Goal: Transaction & Acquisition: Purchase product/service

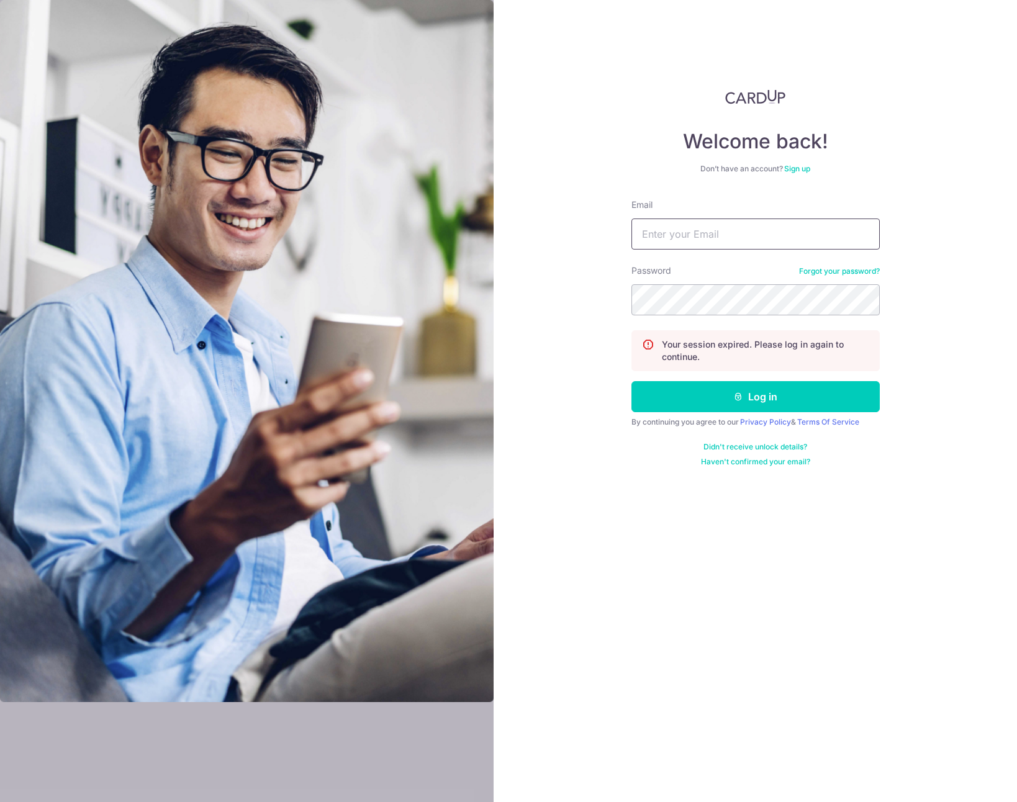
click at [698, 241] on input "Email" at bounding box center [755, 233] width 248 height 31
type input "[EMAIL_ADDRESS][DOMAIN_NAME]"
click at [721, 393] on button "Log in" at bounding box center [755, 396] width 248 height 31
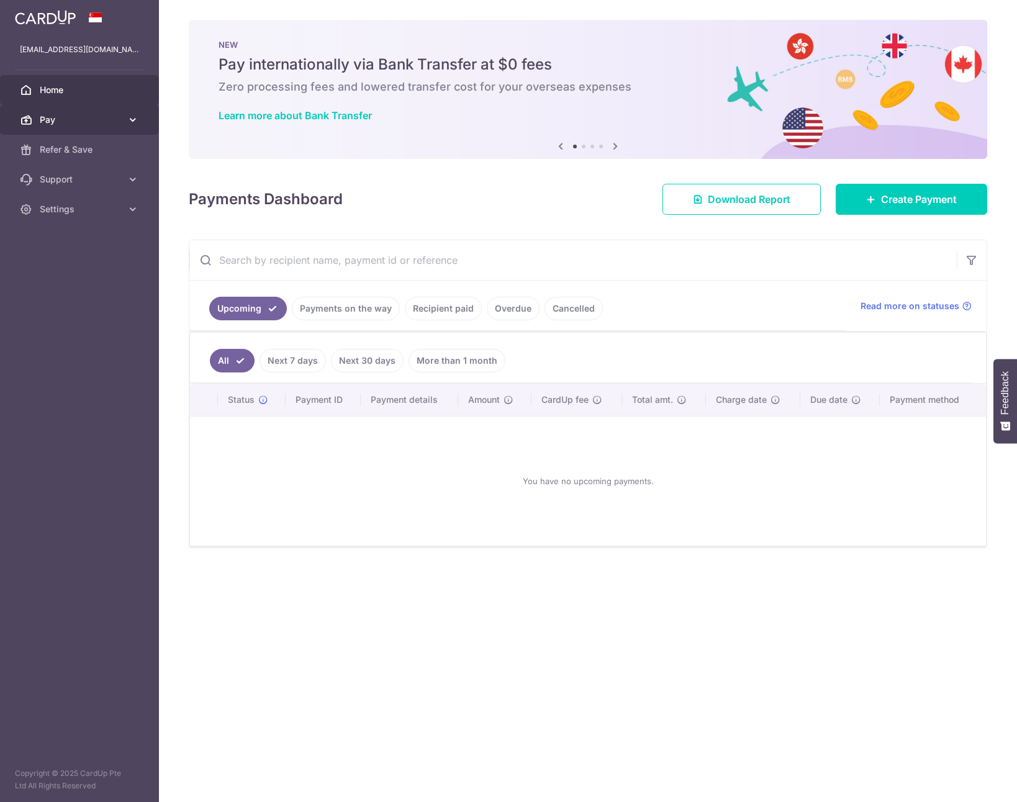
click at [62, 116] on span "Pay" at bounding box center [81, 120] width 82 height 12
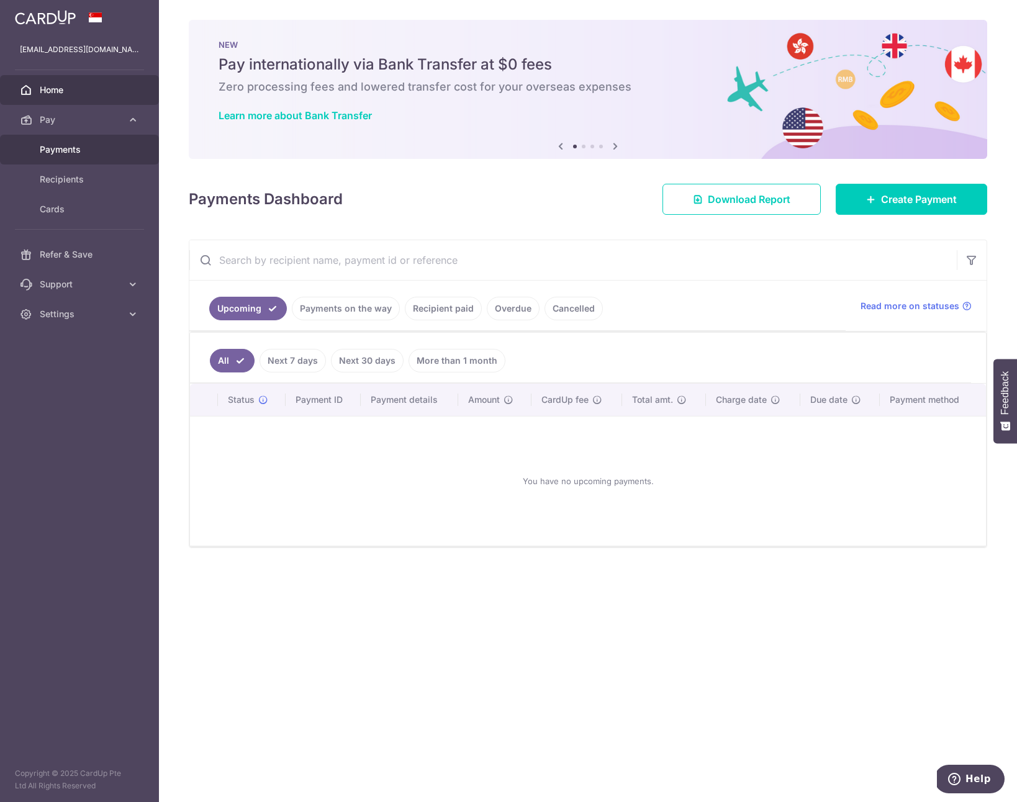
click at [86, 145] on span "Payments" at bounding box center [81, 149] width 82 height 12
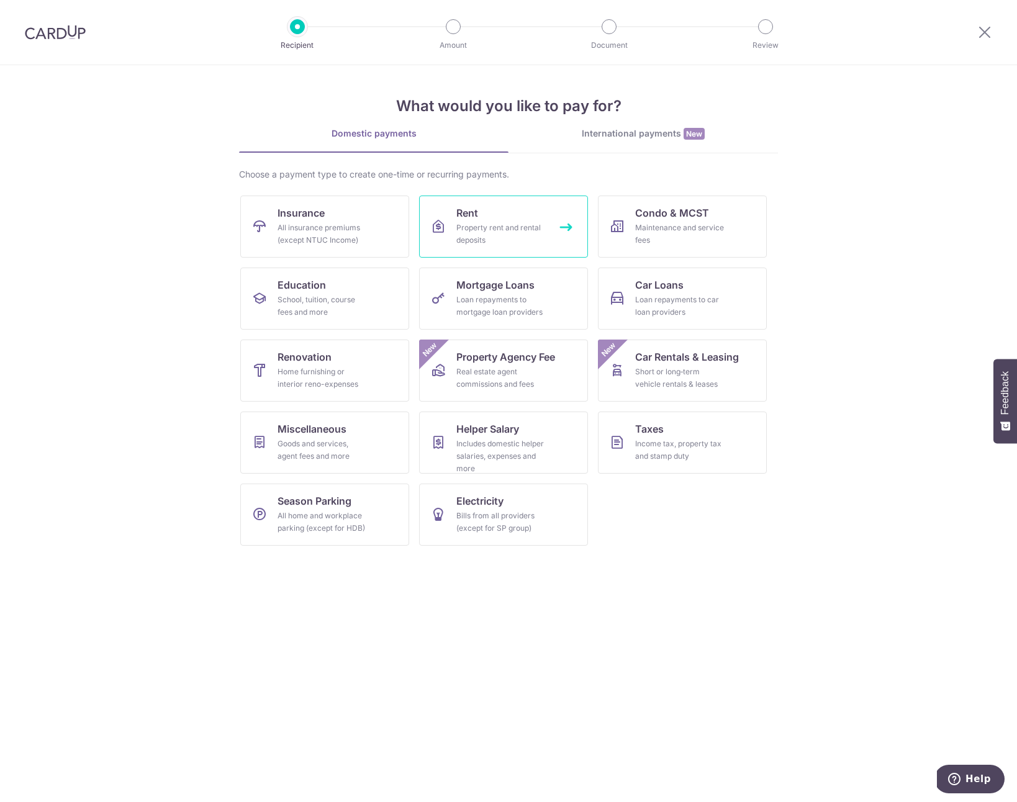
click at [458, 215] on span "Rent" at bounding box center [467, 212] width 22 height 15
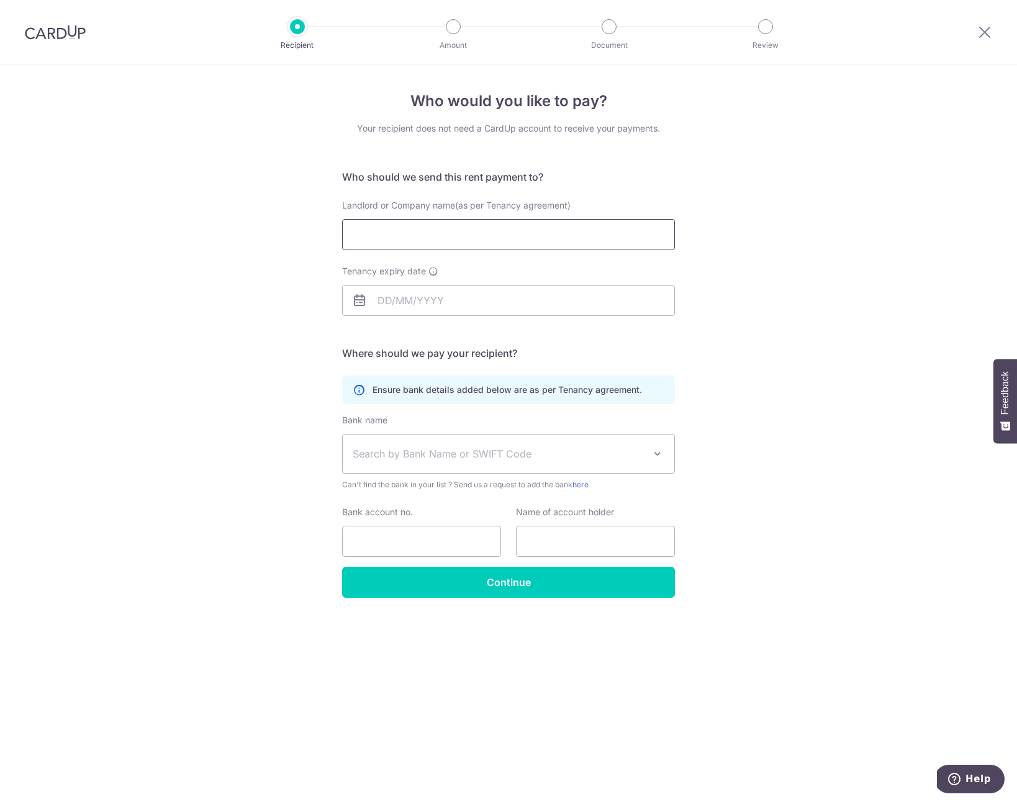
click at [392, 240] on input "Landlord or Company name(as per Tenancy agreement)" at bounding box center [508, 234] width 333 height 31
click at [418, 228] on input "Landlord or Company name(as per Tenancy agreement)" at bounding box center [508, 234] width 333 height 31
type input "Fionna Ng Yan Shan"
click at [399, 304] on input "Tenancy expiry date" at bounding box center [508, 300] width 333 height 31
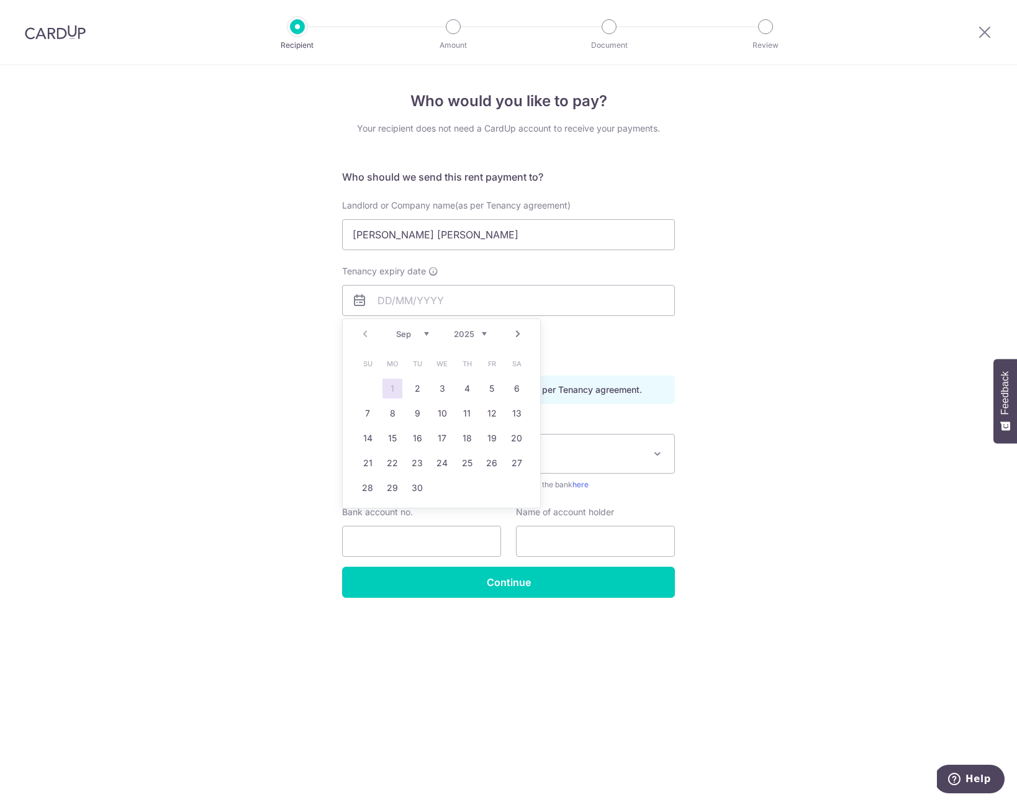
click at [410, 336] on select "Sep Oct Nov Dec" at bounding box center [412, 334] width 33 height 10
click at [372, 487] on link "23" at bounding box center [368, 488] width 20 height 20
type input "[DATE]"
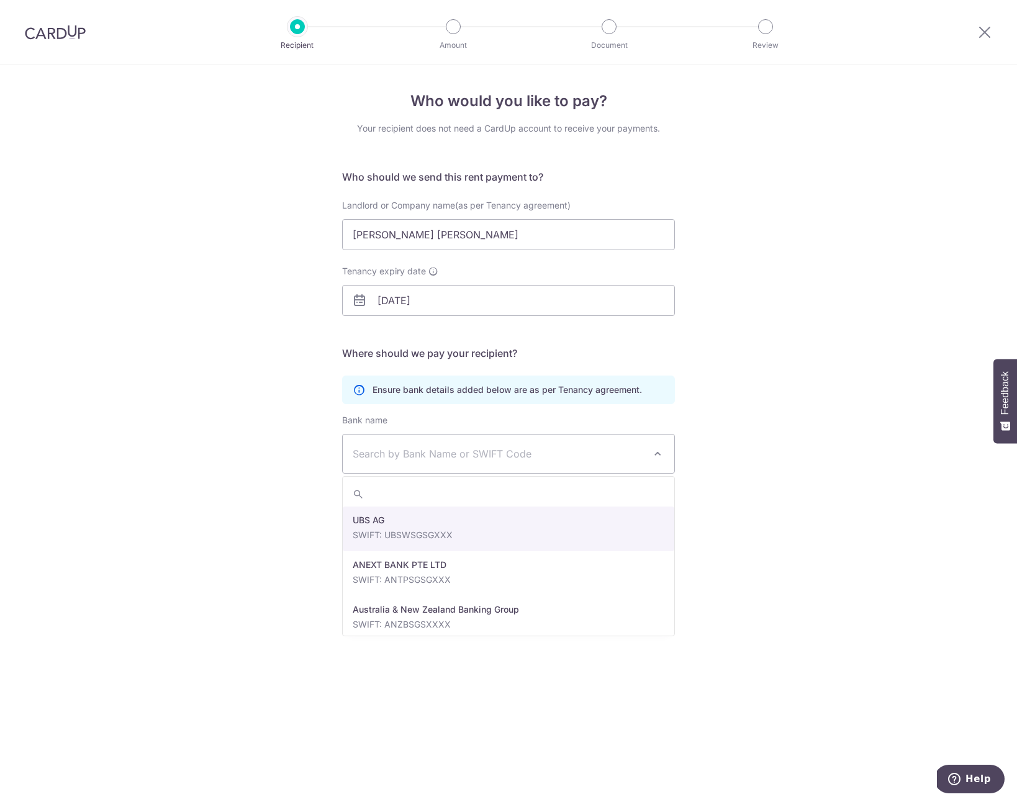
click at [393, 459] on span "Search by Bank Name or SWIFT Code" at bounding box center [499, 453] width 292 height 15
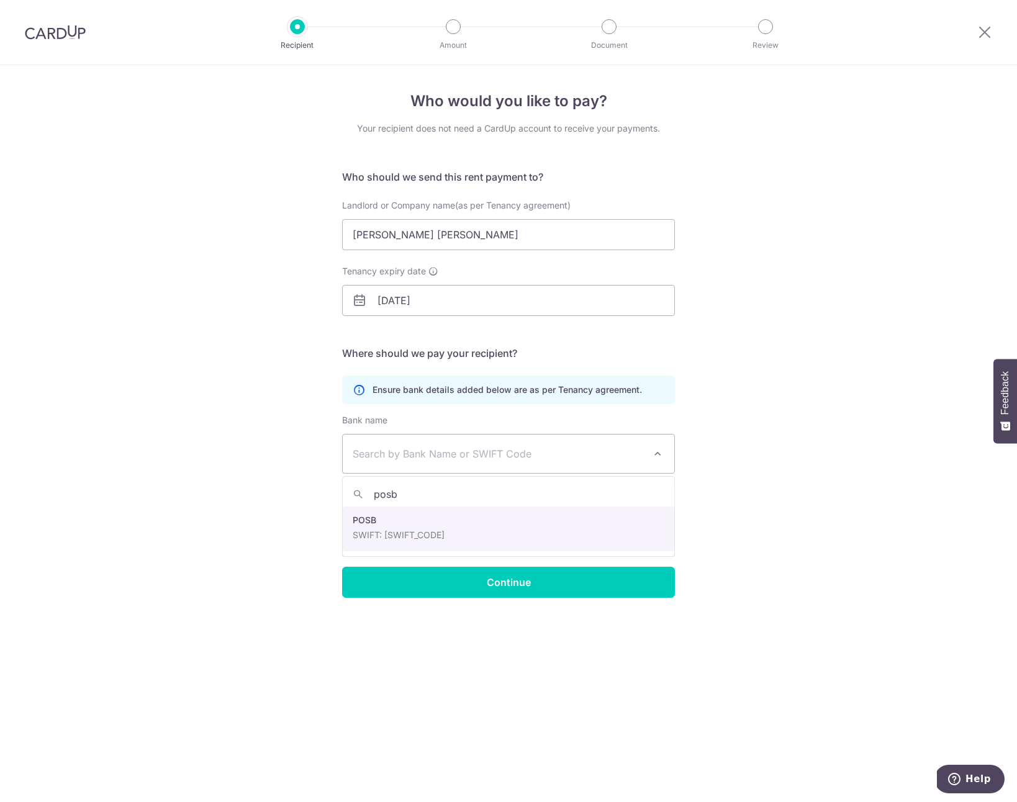
type input "posb"
select select "19"
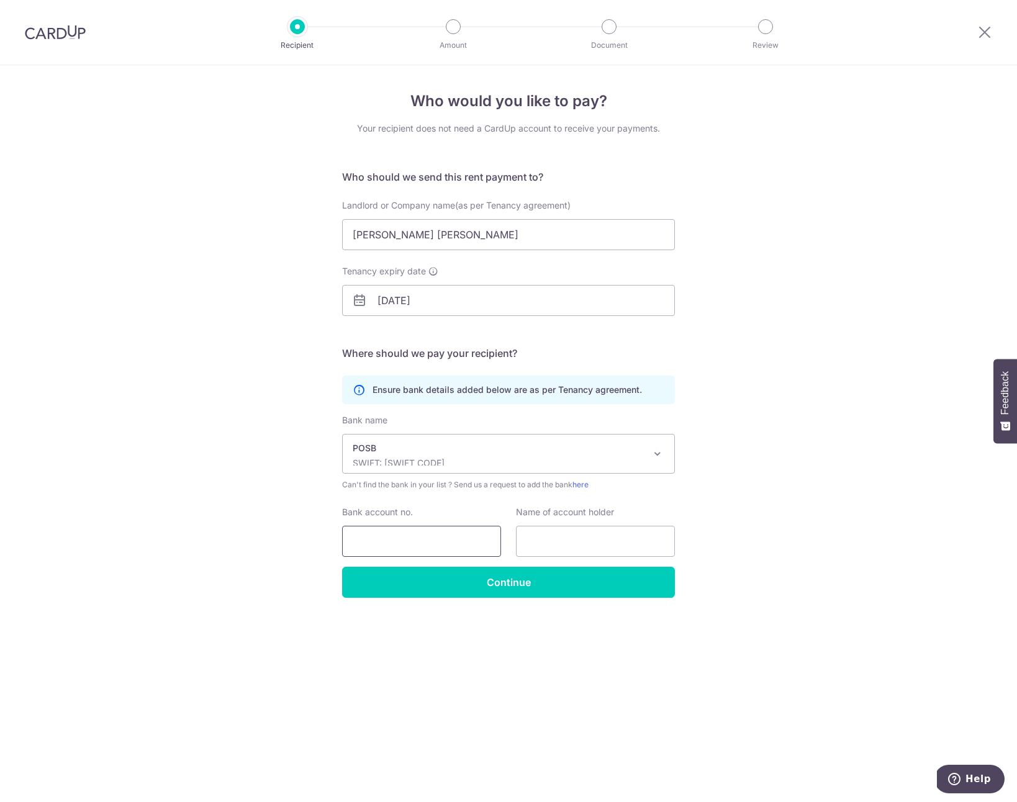
click at [398, 538] on input "Bank account no." at bounding box center [421, 541] width 159 height 31
type input "194138830"
click at [575, 549] on input "text" at bounding box center [595, 541] width 159 height 31
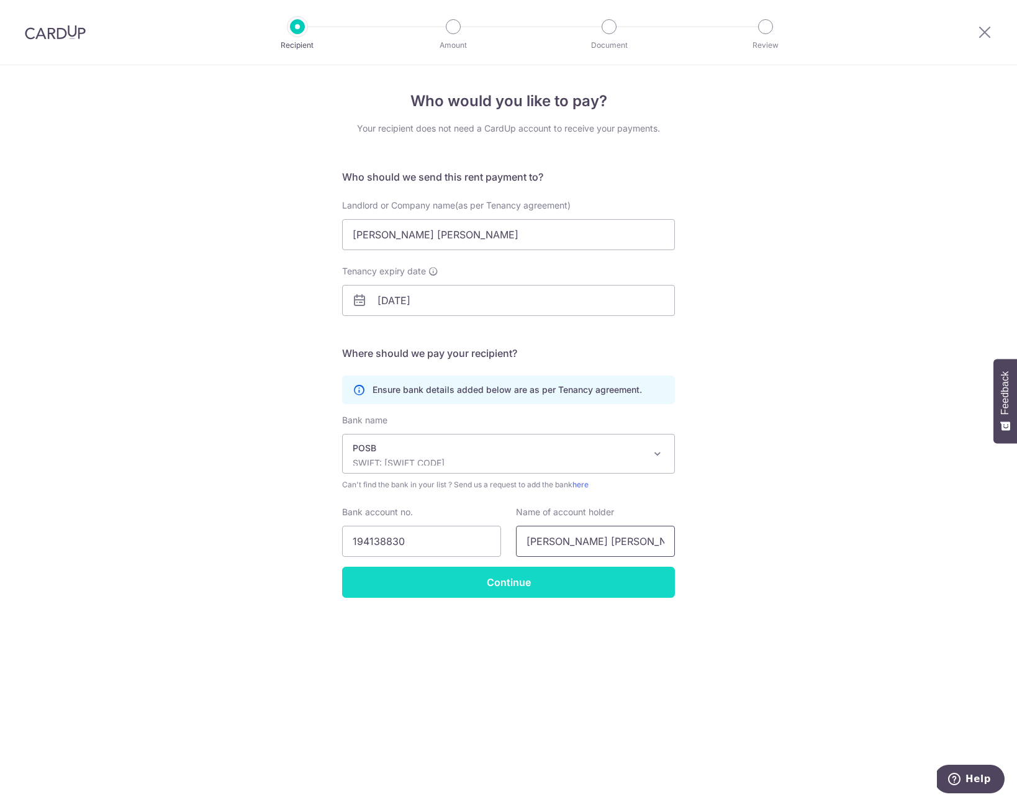
type input "NG YAN SHAN FIONNA"
click at [538, 577] on input "Continue" at bounding box center [508, 582] width 333 height 31
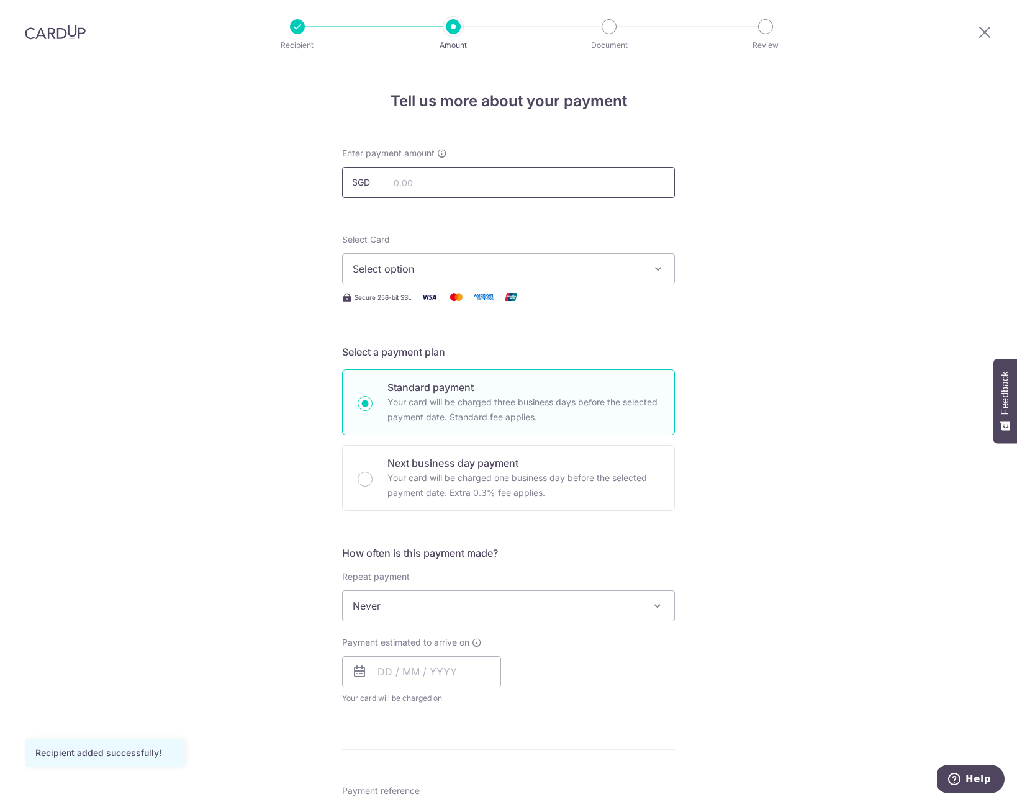
click at [407, 187] on input "text" at bounding box center [508, 182] width 333 height 31
type input "9,200.00"
click at [416, 260] on button "Select option" at bounding box center [508, 268] width 333 height 31
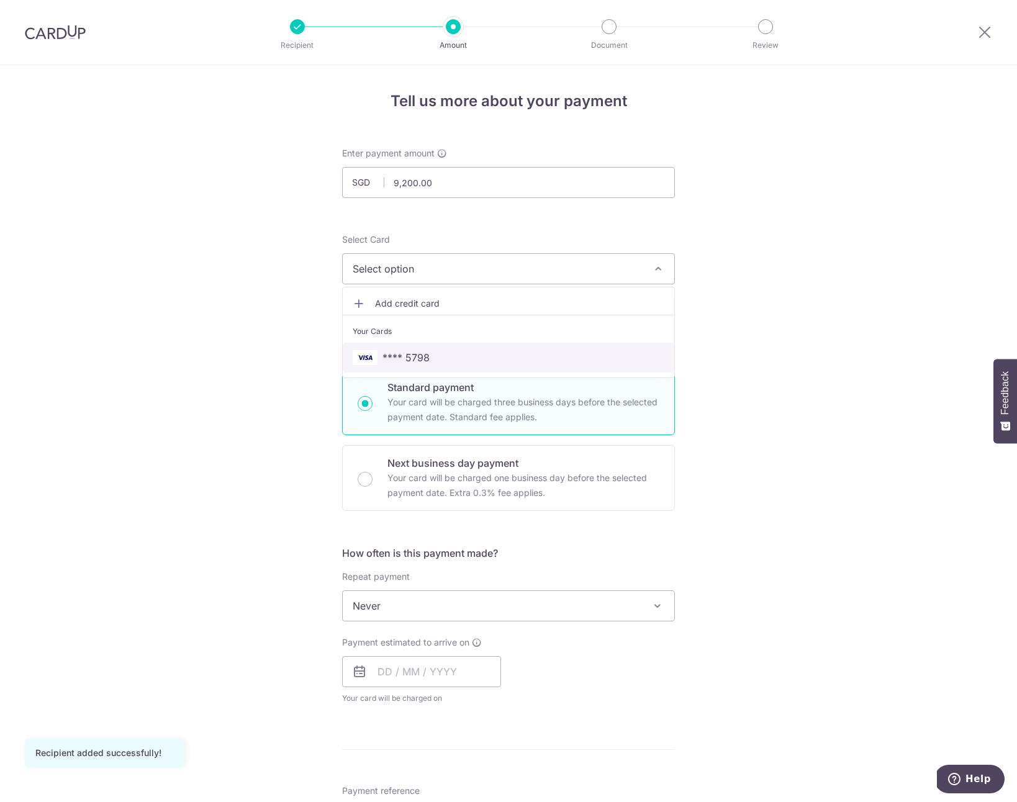
click at [392, 356] on span "**** 5798" at bounding box center [405, 357] width 47 height 15
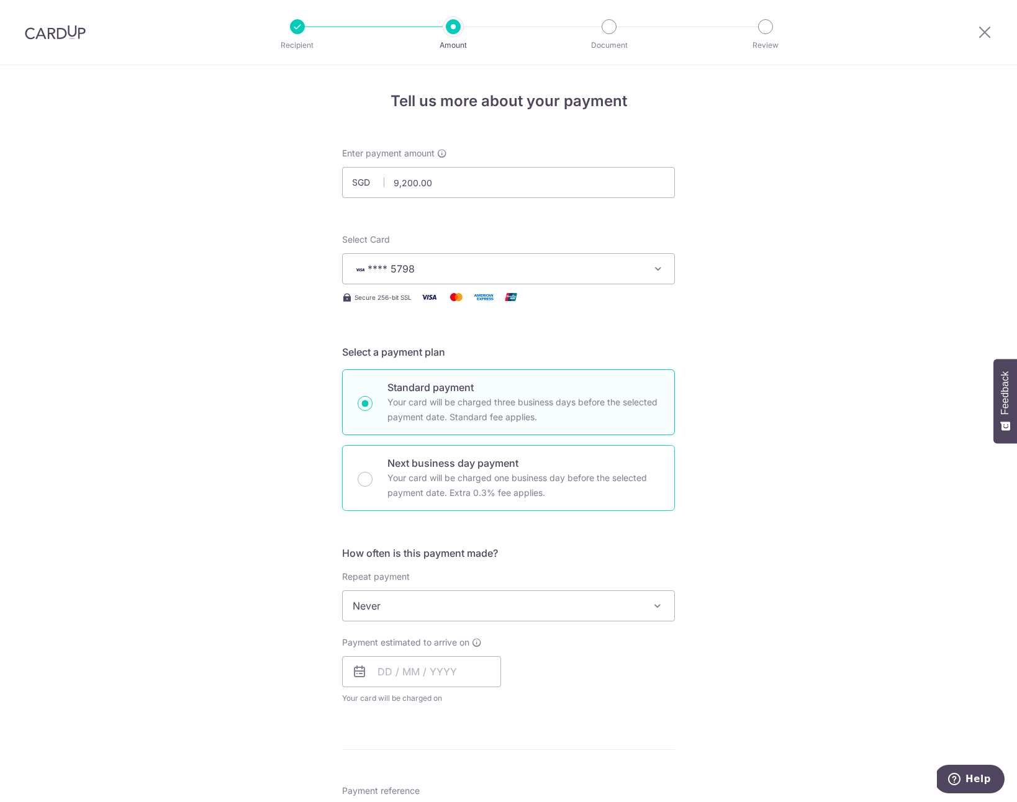
click at [405, 472] on p "Your card will be charged one business day before the selected payment date. Ex…" at bounding box center [523, 486] width 272 height 30
click at [372, 472] on input "Next business day payment Your card will be charged one business day before the…" at bounding box center [365, 479] width 15 height 15
radio input "false"
radio input "true"
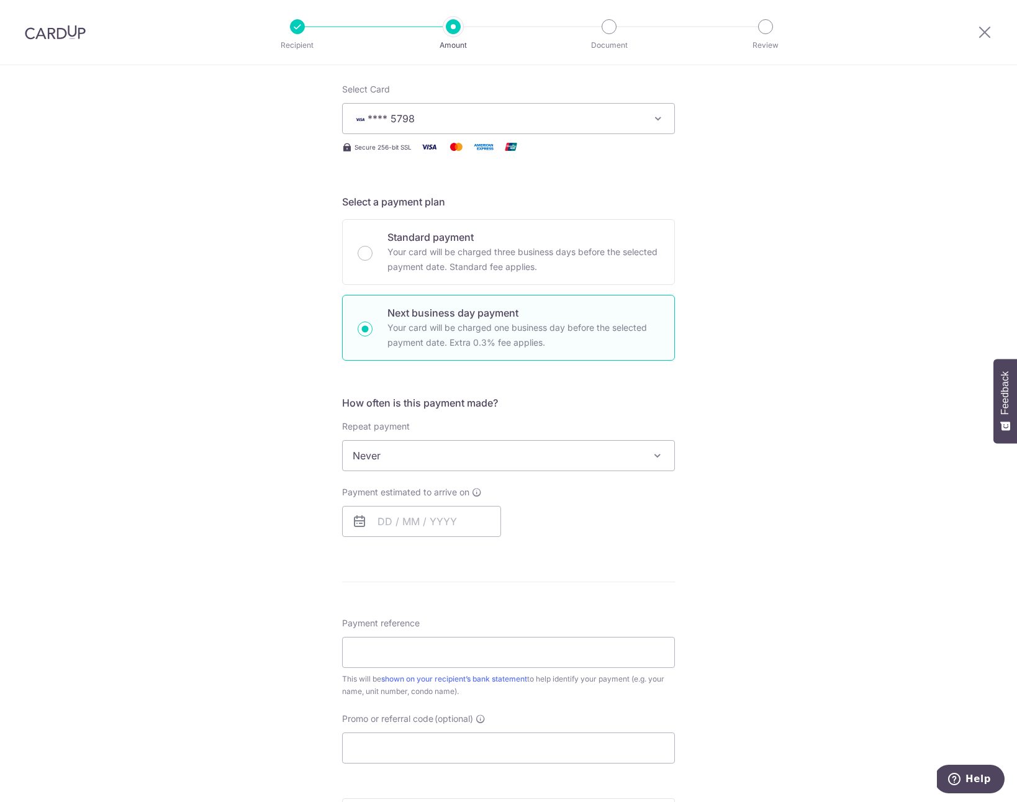
scroll to position [201, 0]
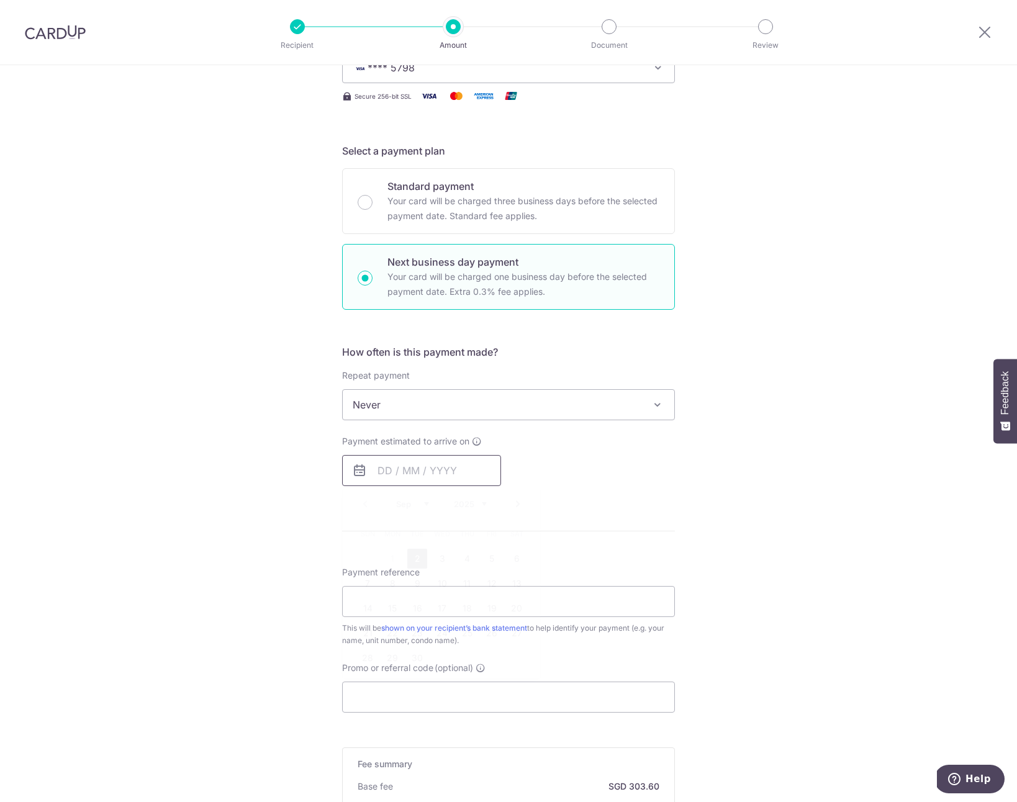
click at [433, 463] on input "text" at bounding box center [421, 470] width 159 height 31
click at [412, 558] on link "2" at bounding box center [417, 559] width 20 height 20
type input "02/09/2025"
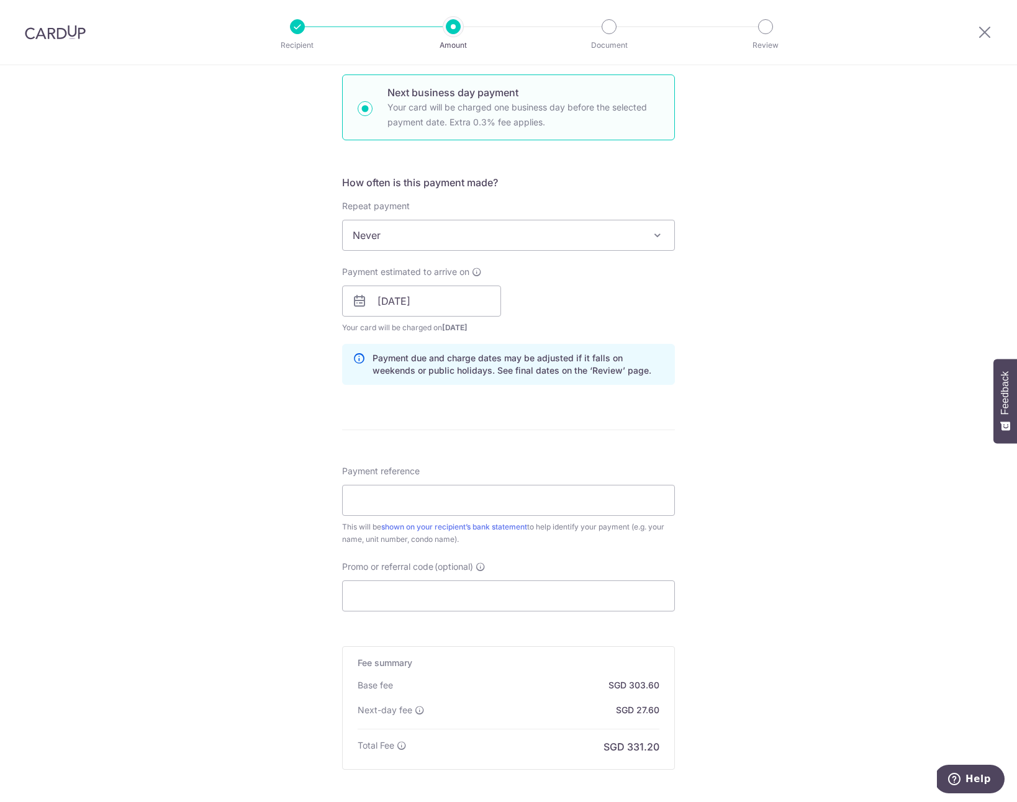
scroll to position [387, 0]
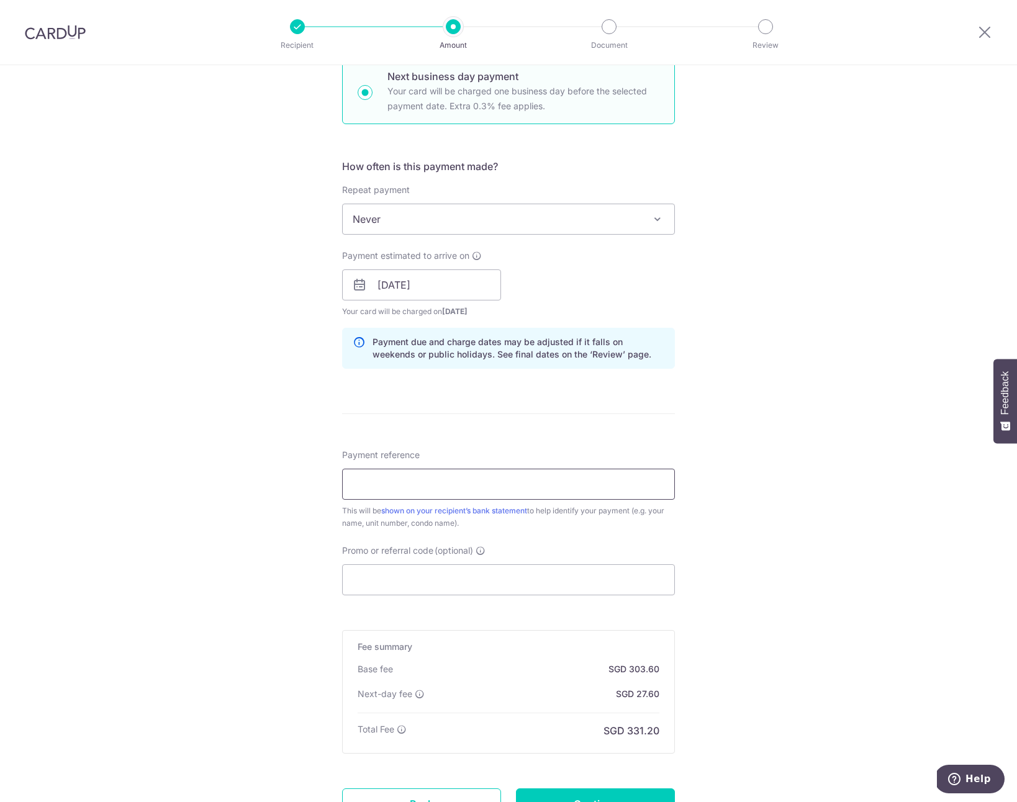
click at [417, 495] on input "Payment reference" at bounding box center [508, 484] width 333 height 31
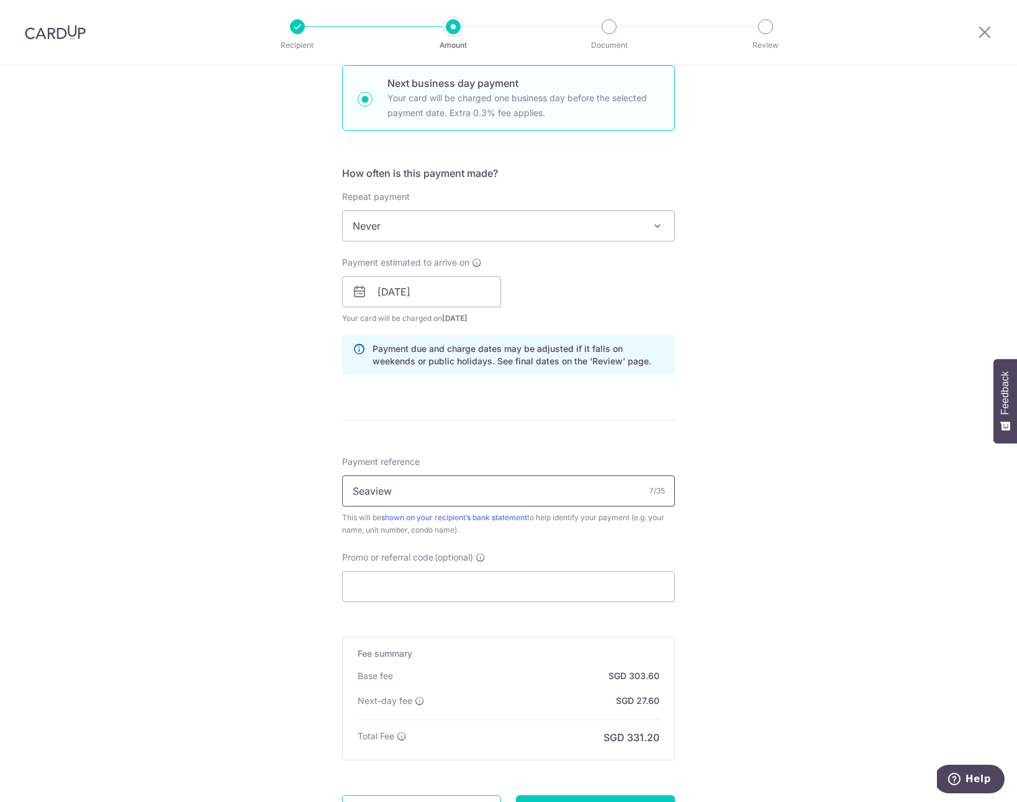
scroll to position [252, 0]
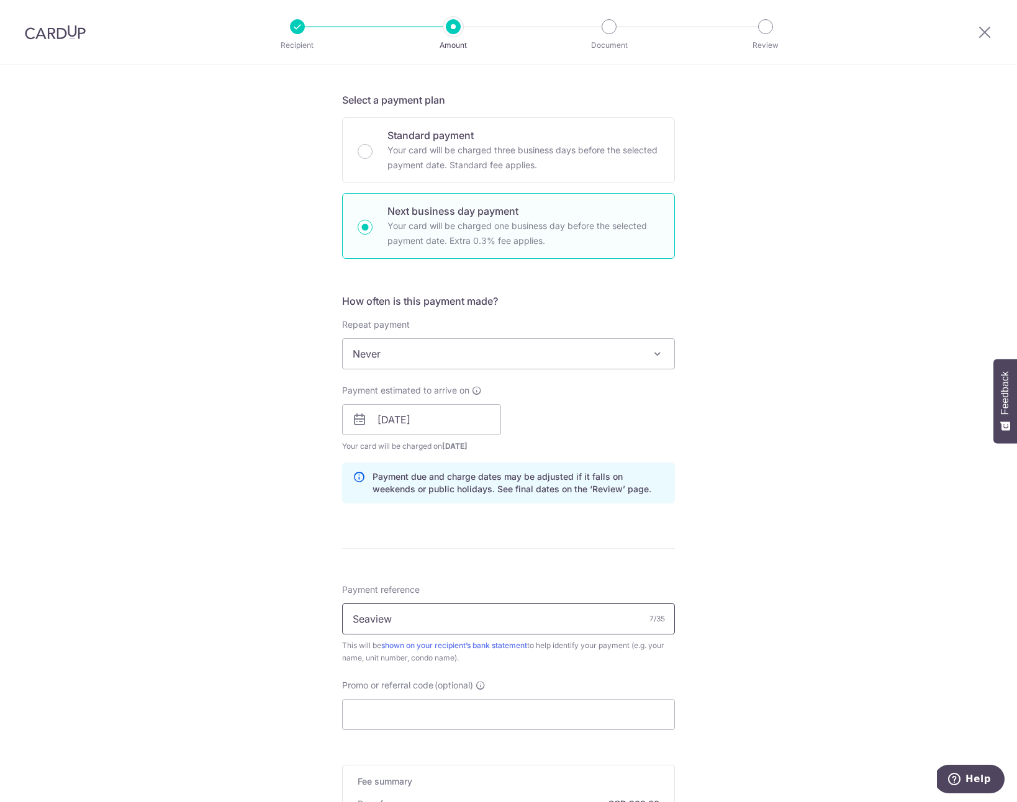
type input "Seaview"
click at [363, 141] on div "Standard payment Your card will be charged three business days before the selec…" at bounding box center [508, 150] width 333 height 66
radio input "true"
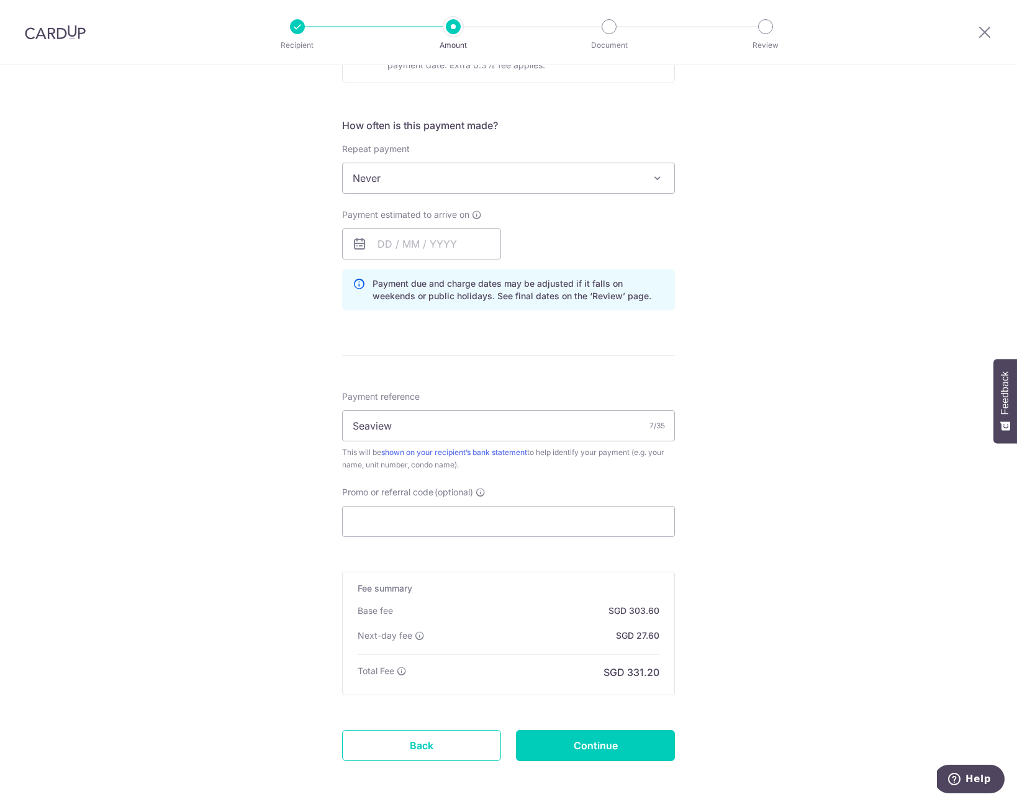
scroll to position [436, 0]
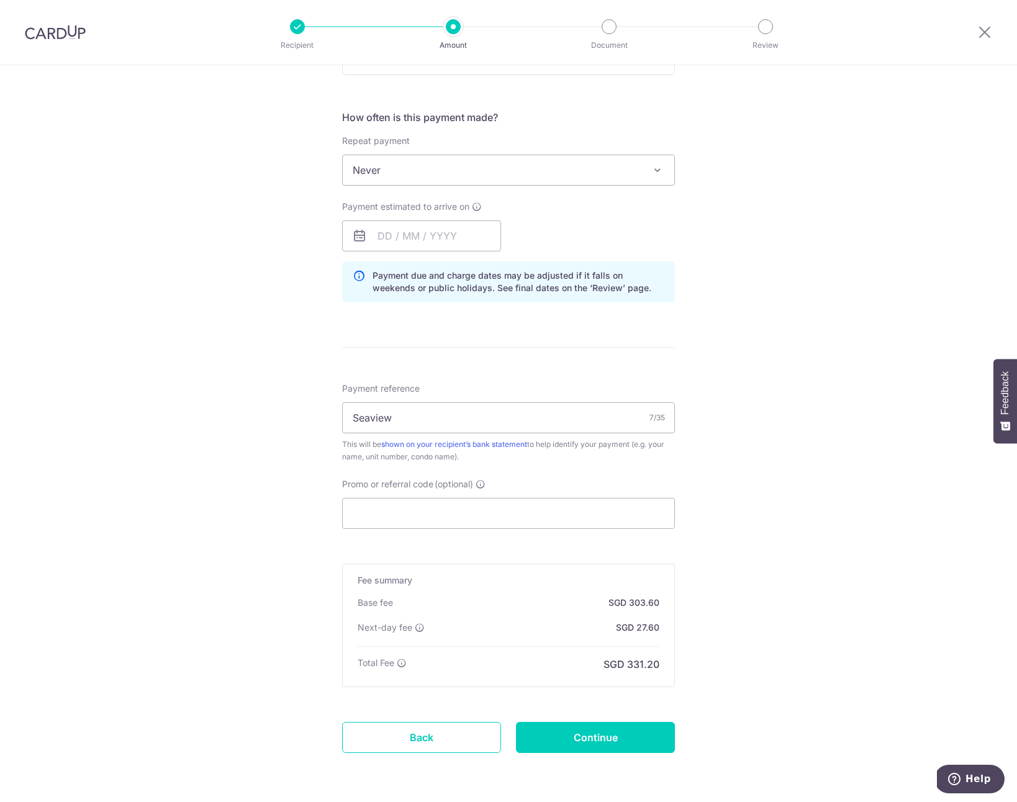
click at [721, 566] on div "Tell us more about your payment Enter payment amount SGD 9,200.00 9200.00 Recip…" at bounding box center [508, 237] width 1017 height 1217
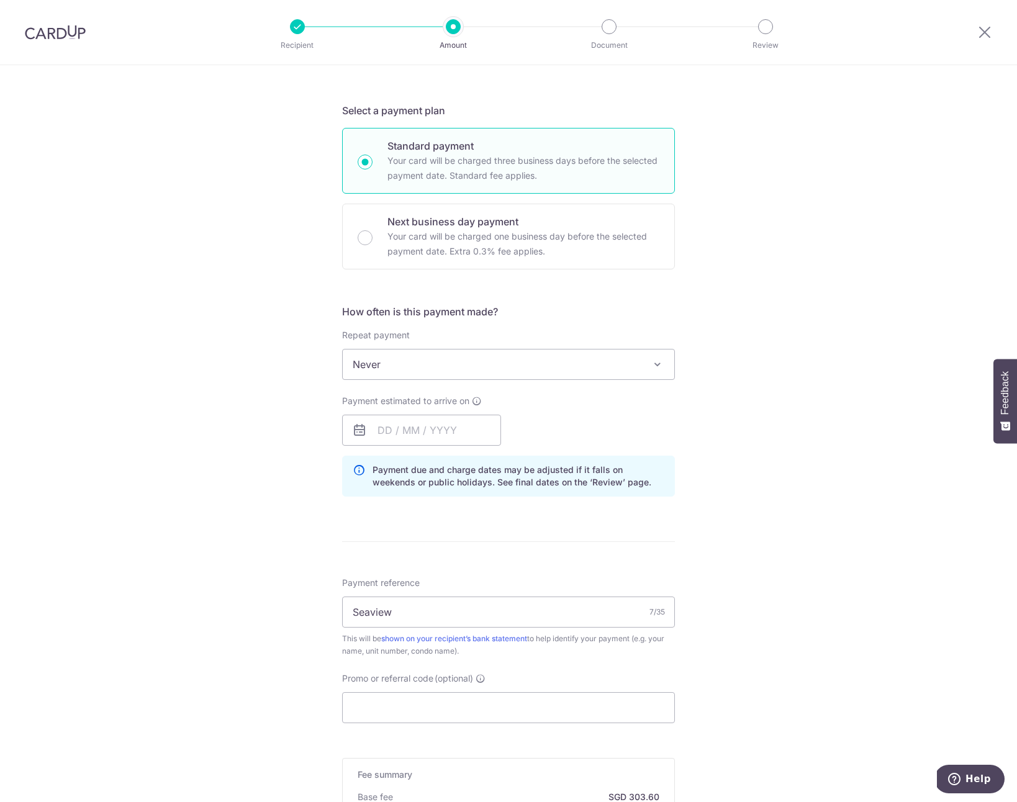
scroll to position [0, 0]
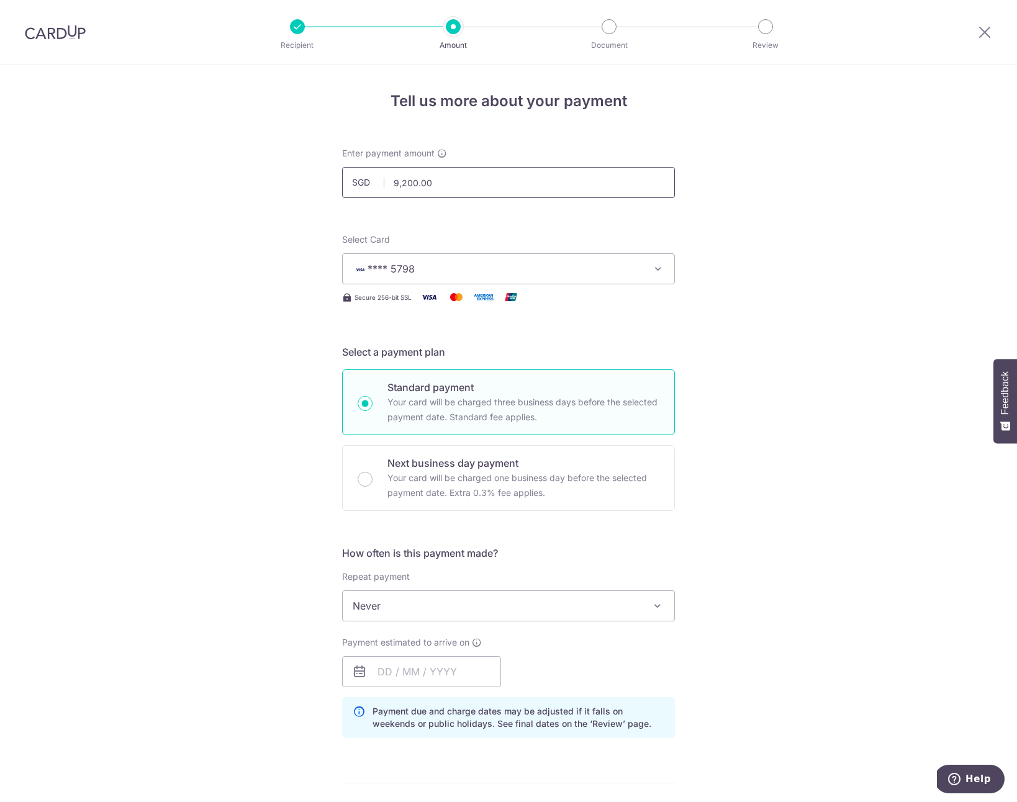
click at [460, 187] on input "9,200.00" at bounding box center [508, 182] width 333 height 31
click at [447, 227] on form "Enter payment amount SGD 9200 9200.00 Recipient added successfully! Select Card…" at bounding box center [508, 685] width 333 height 1076
type input "9,200.00"
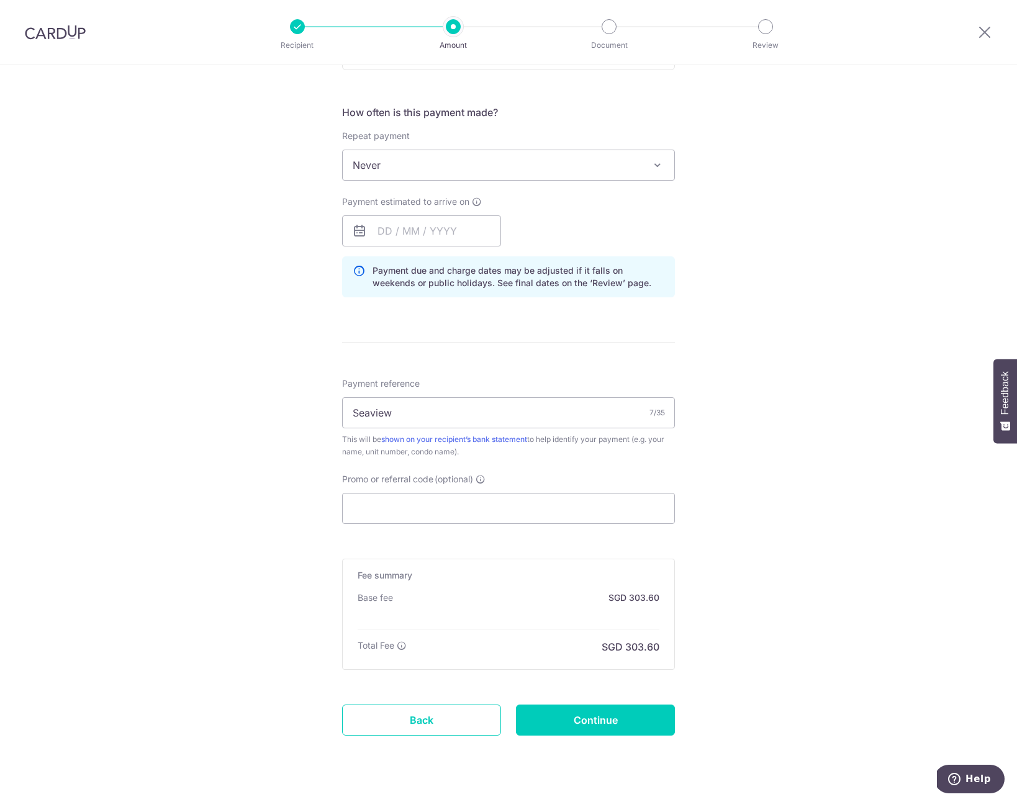
scroll to position [256, 0]
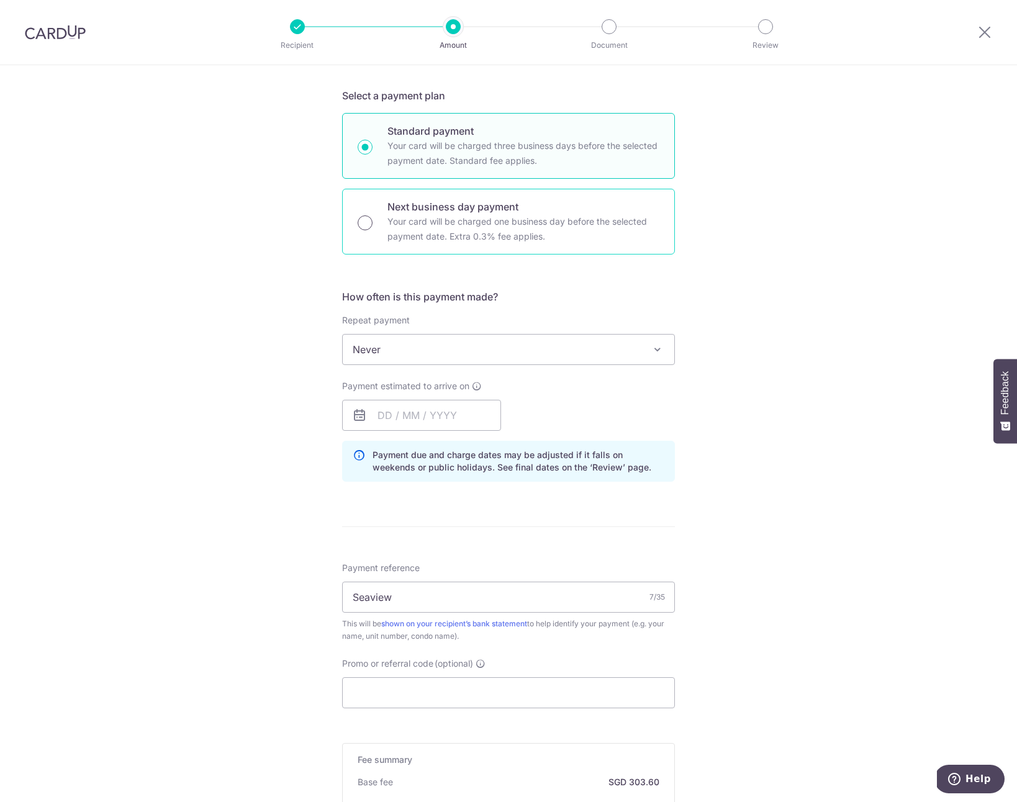
click at [358, 220] on input "Next business day payment Your card will be charged one business day before the…" at bounding box center [365, 222] width 15 height 15
radio input "true"
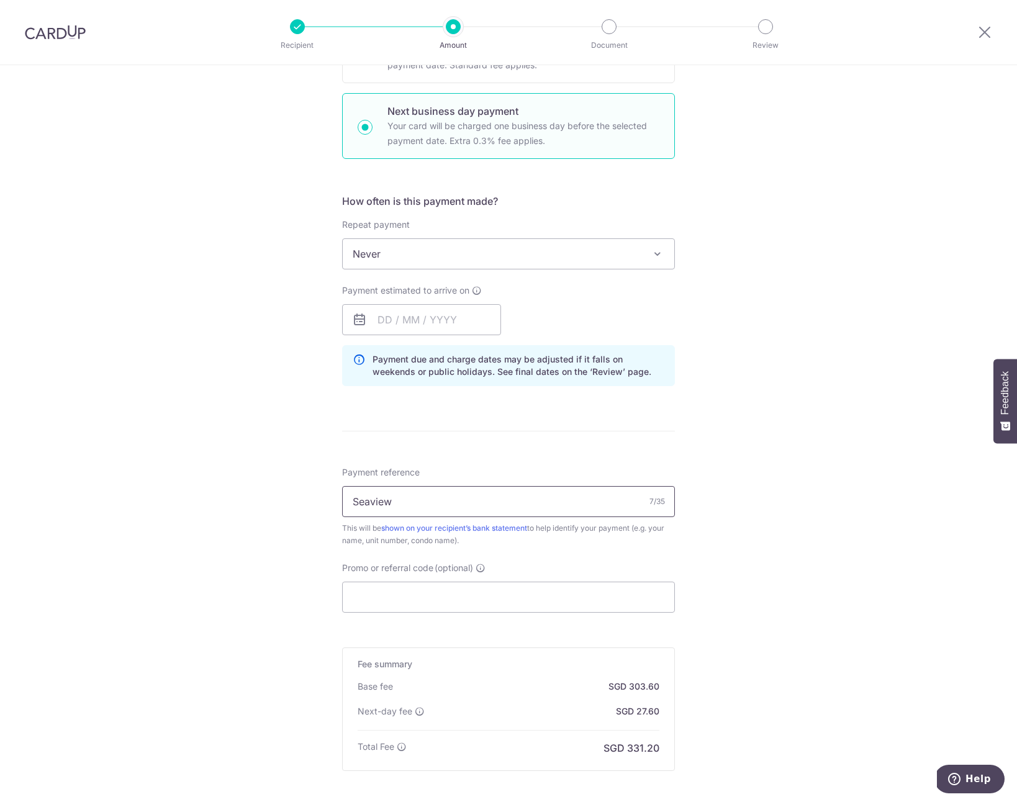
click at [413, 503] on input "Seaview" at bounding box center [508, 501] width 333 height 31
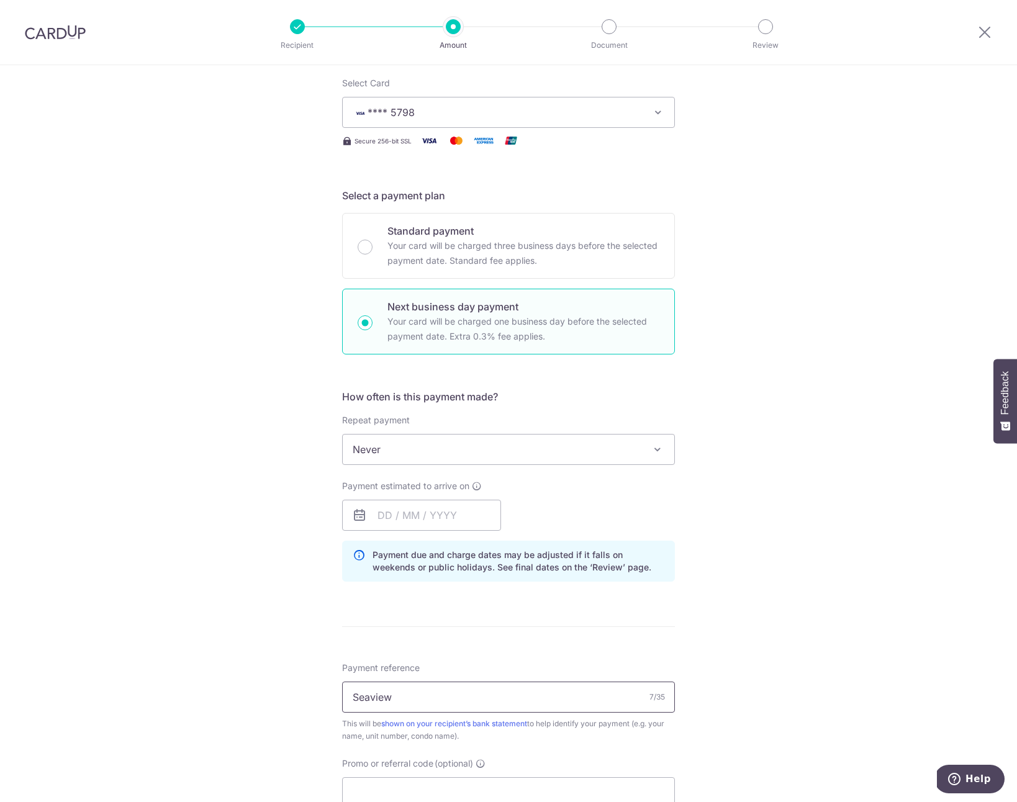
scroll to position [0, 0]
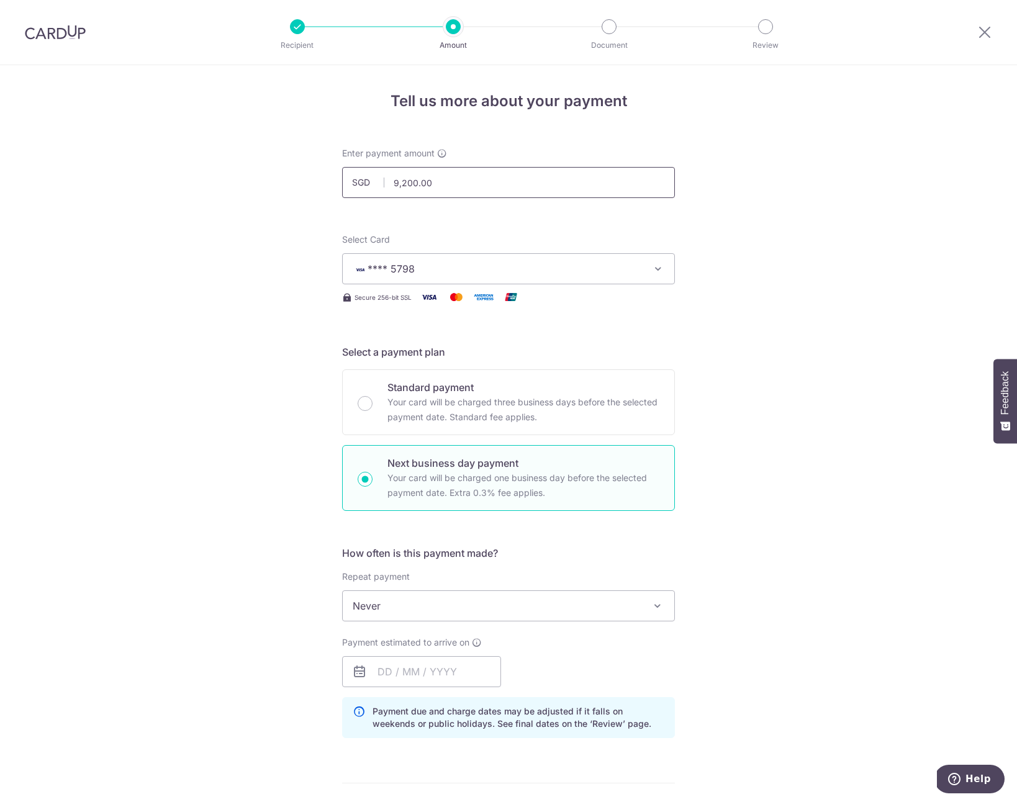
drag, startPoint x: 439, startPoint y: 181, endPoint x: 401, endPoint y: 178, distance: 37.9
click at [401, 178] on input "9,200.00" at bounding box center [508, 182] width 333 height 31
drag, startPoint x: 399, startPoint y: 183, endPoint x: 467, endPoint y: 184, distance: 68.3
click at [467, 184] on input "9,200.00" at bounding box center [508, 182] width 333 height 31
drag, startPoint x: 428, startPoint y: 184, endPoint x: 381, endPoint y: 181, distance: 47.2
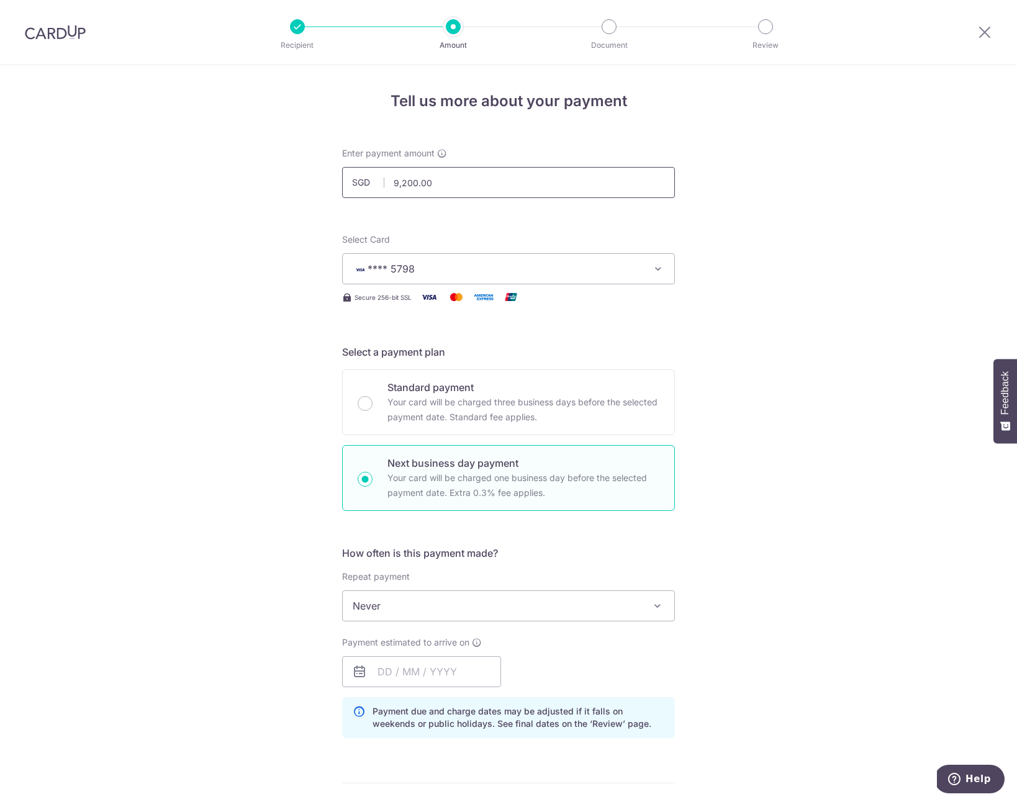
click at [381, 181] on input "9,200.00" at bounding box center [508, 182] width 333 height 31
drag, startPoint x: 387, startPoint y: 181, endPoint x: 444, endPoint y: 181, distance: 56.5
click at [444, 181] on input "9,200.00" at bounding box center [508, 182] width 333 height 31
click at [441, 184] on input "9,200.00" at bounding box center [508, 182] width 333 height 31
drag, startPoint x: 387, startPoint y: 184, endPoint x: 433, endPoint y: 182, distance: 45.4
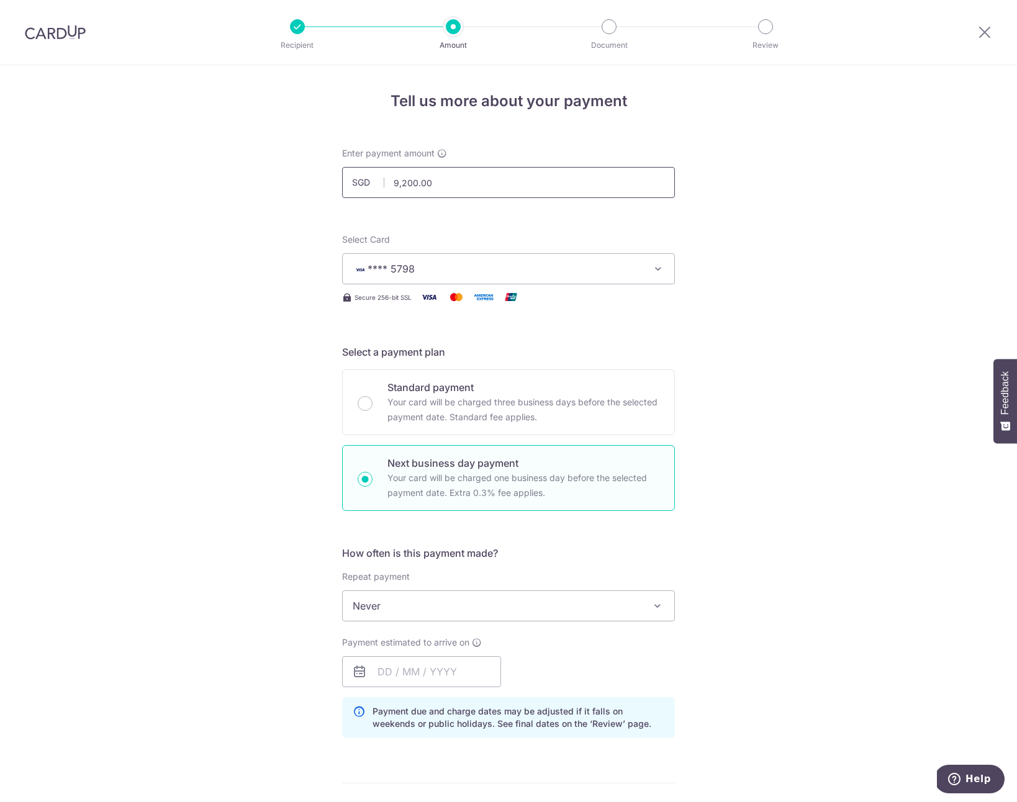
click at [433, 182] on input "9,200.00" at bounding box center [508, 182] width 333 height 31
click at [315, 214] on div "Tell us more about your payment Enter payment amount SGD 8000 9200.00 Recipient…" at bounding box center [508, 673] width 1017 height 1217
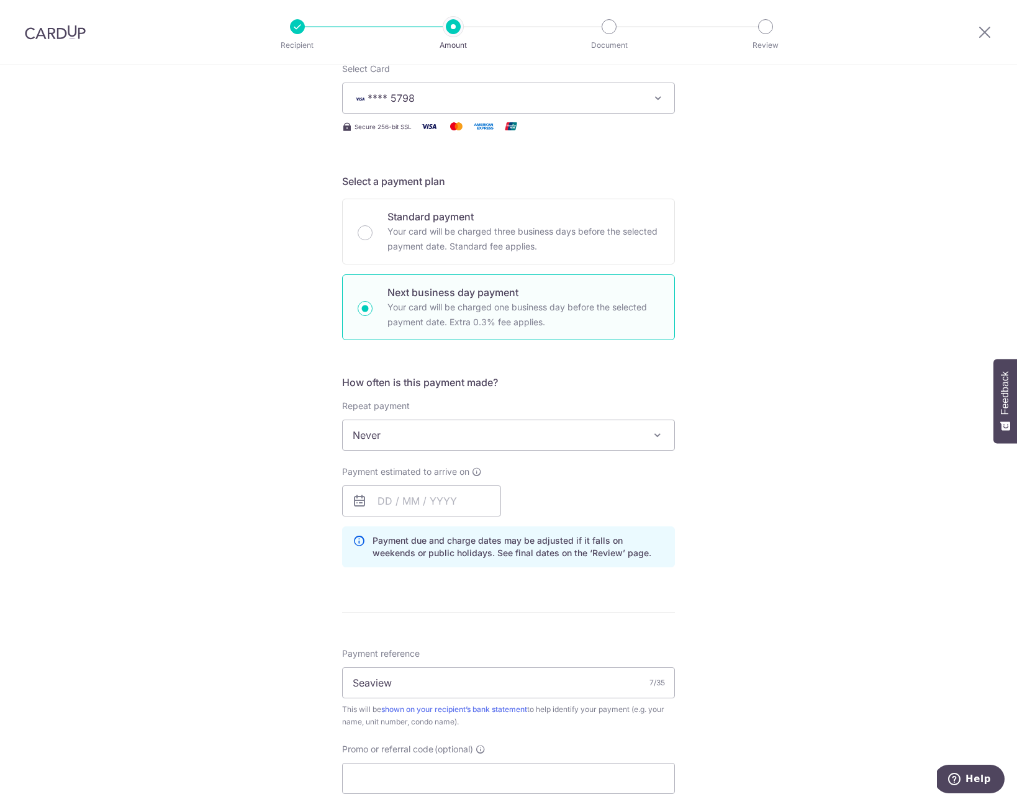
scroll to position [22, 0]
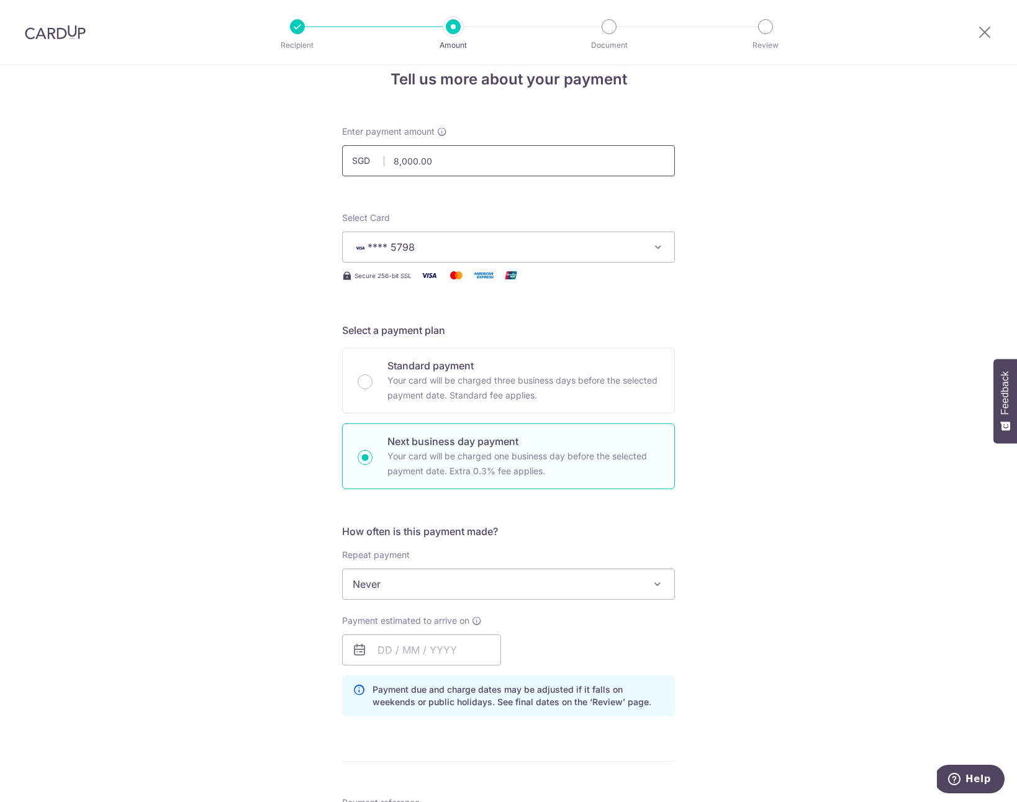
drag, startPoint x: 391, startPoint y: 161, endPoint x: 457, endPoint y: 160, distance: 66.4
click at [457, 160] on input "8,000.00" at bounding box center [508, 160] width 333 height 31
click at [414, 163] on input "8,000.00" at bounding box center [508, 160] width 333 height 31
drag, startPoint x: 398, startPoint y: 161, endPoint x: 504, endPoint y: 161, distance: 106.1
click at [504, 161] on input "8,000.00" at bounding box center [508, 160] width 333 height 31
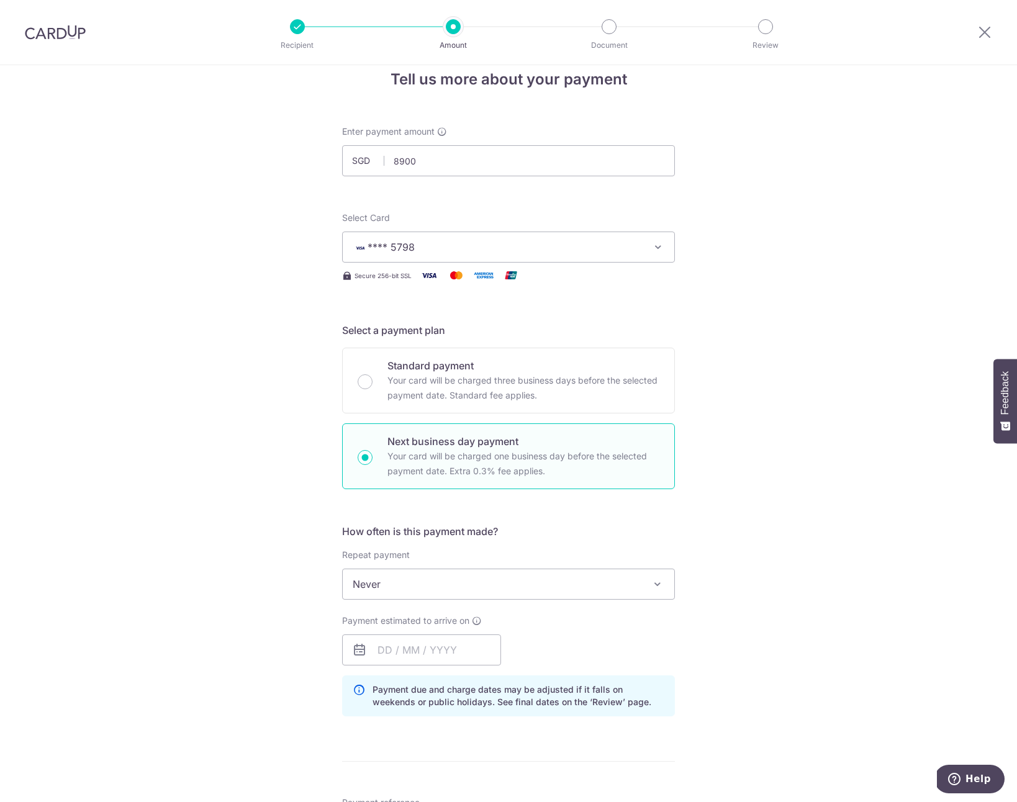
click at [286, 204] on div "Tell us more about your payment Enter payment amount SGD 8900 8000.00 Recipient…" at bounding box center [508, 651] width 1017 height 1217
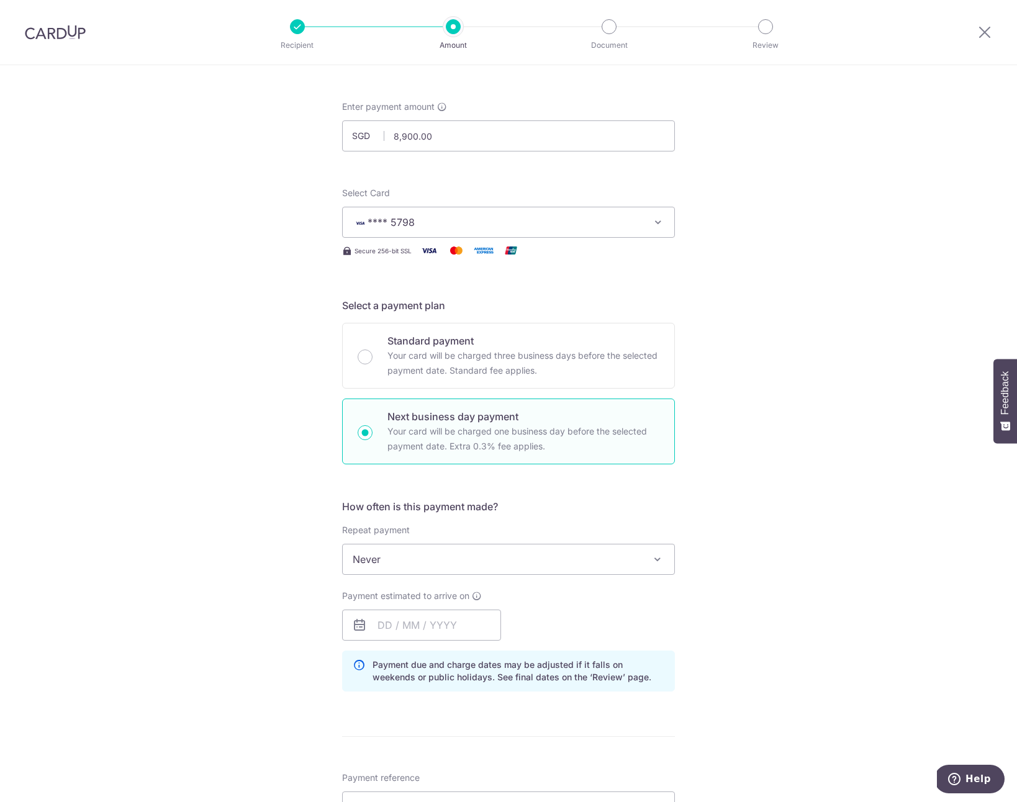
scroll to position [0, 0]
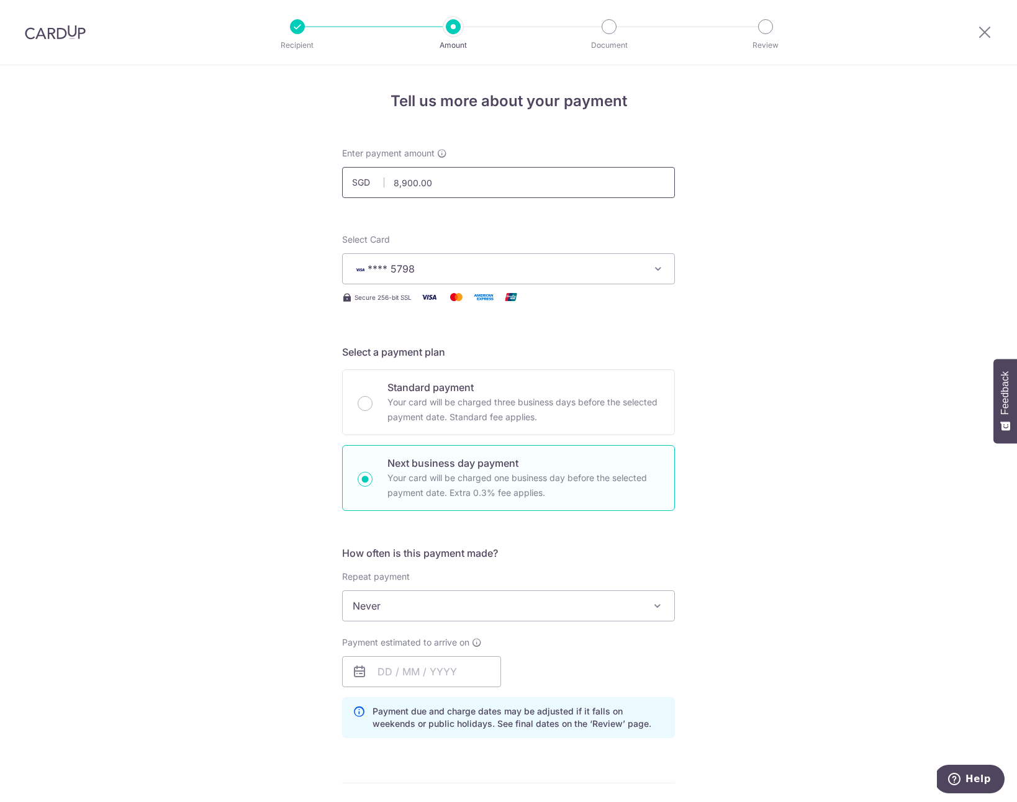
click at [400, 183] on input "8,900.00" at bounding box center [508, 182] width 333 height 31
click at [400, 182] on input "8800.00" at bounding box center [508, 182] width 333 height 31
click at [307, 206] on div "Tell us more about your payment Enter payment amount SGD 8700.00 8900.00 Recipi…" at bounding box center [508, 673] width 1017 height 1217
type input "8,700.00"
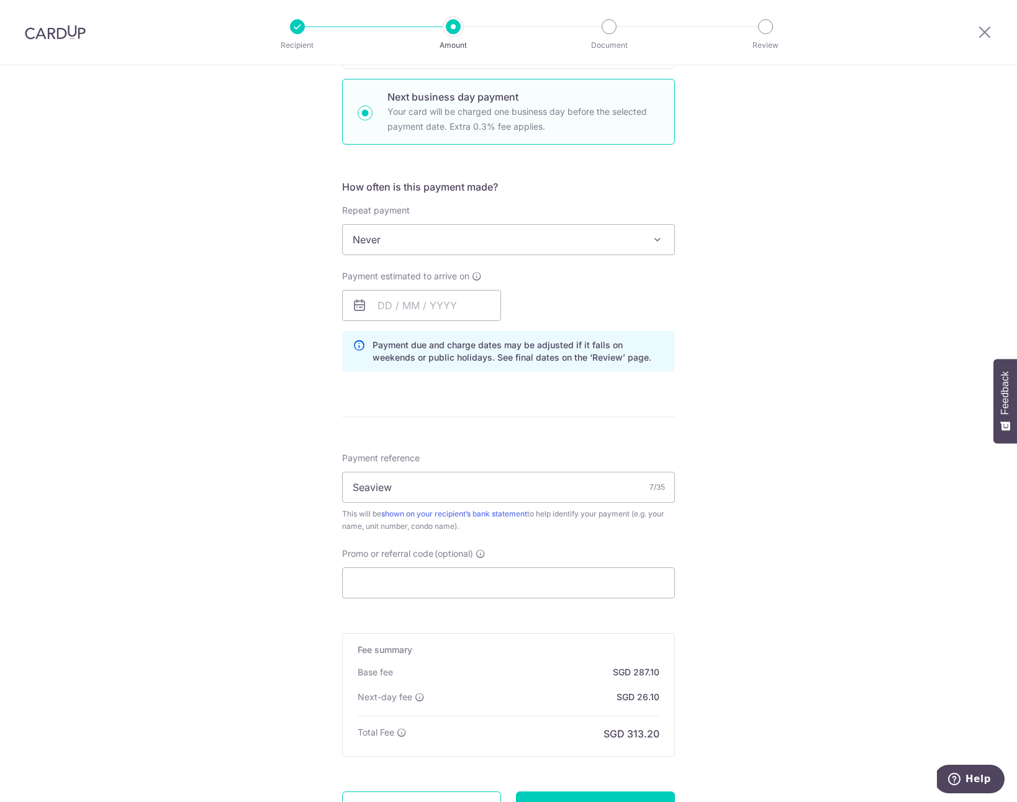
scroll to position [437, 0]
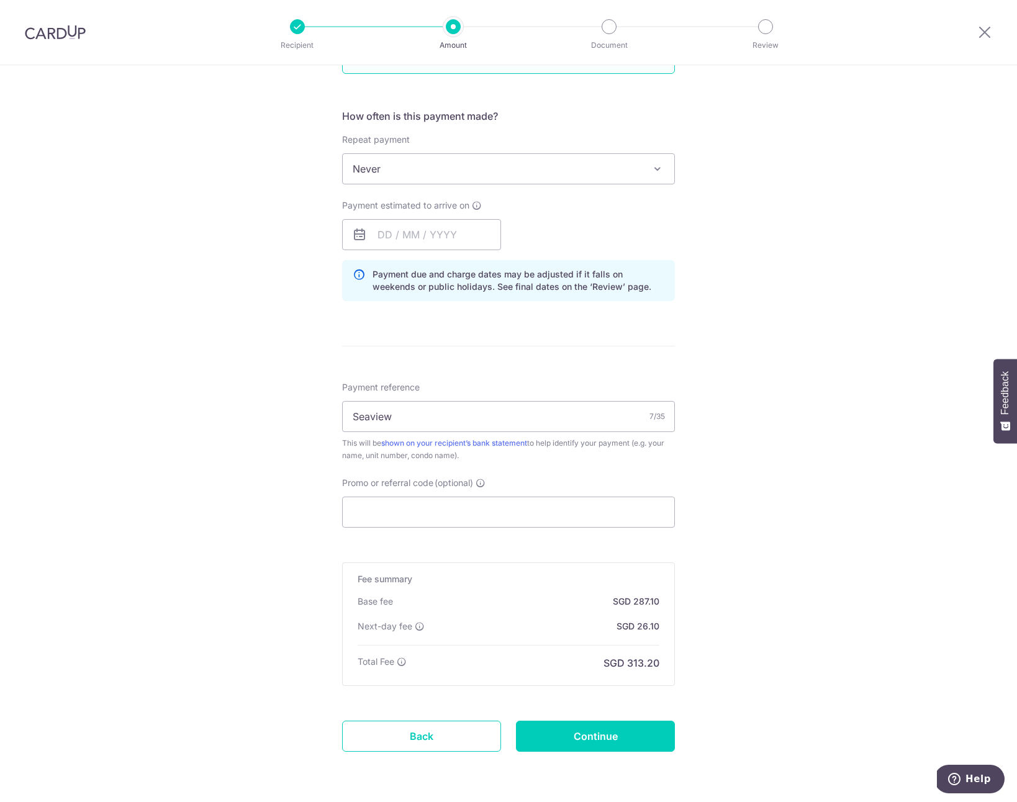
click at [210, 321] on div "Tell us more about your payment Enter payment amount SGD 8,700.00 8700.00 Recip…" at bounding box center [508, 236] width 1017 height 1217
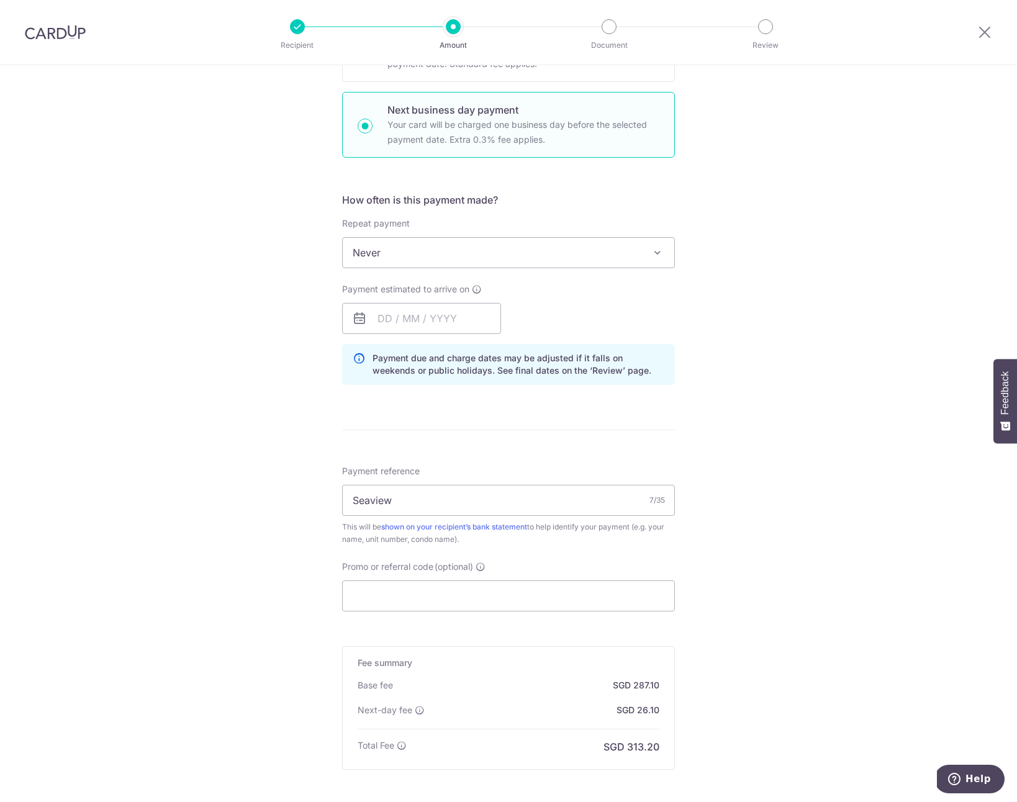
scroll to position [410, 0]
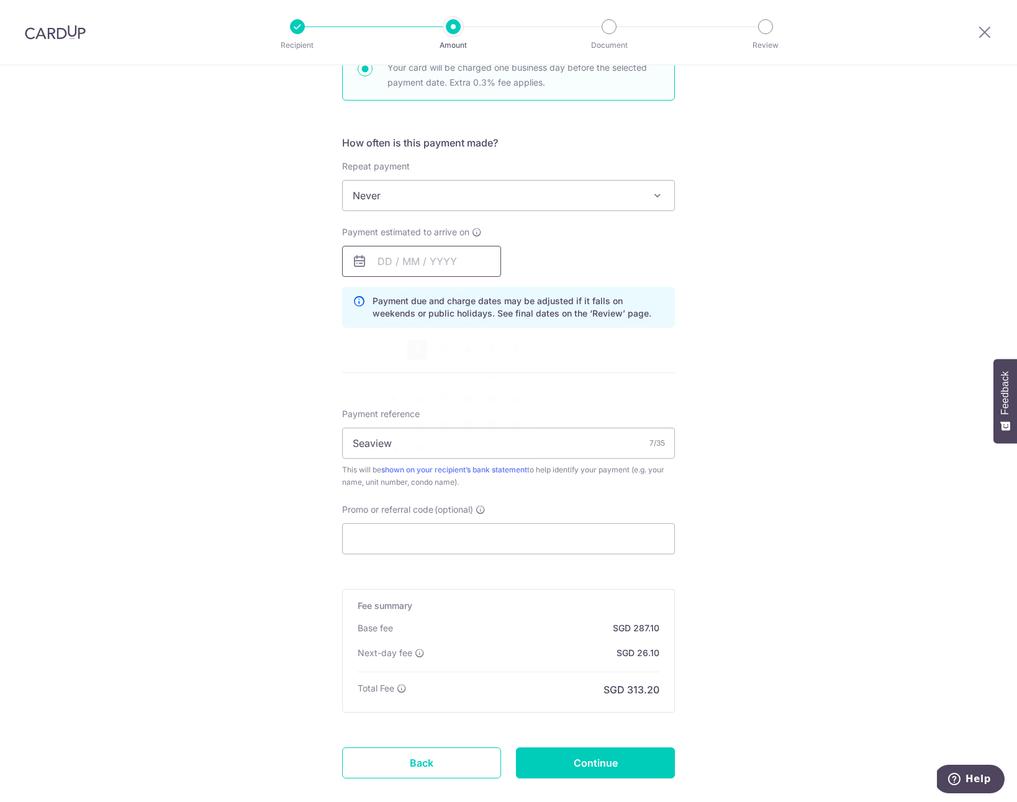
click at [399, 256] on input "text" at bounding box center [421, 261] width 159 height 31
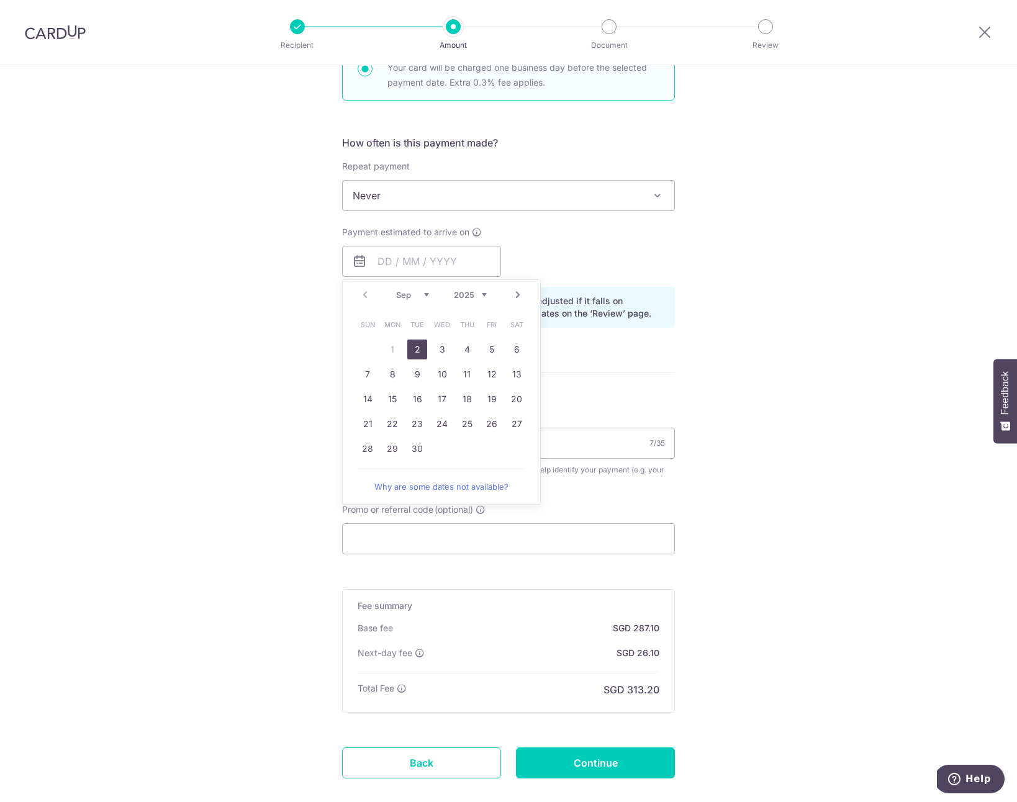
click at [413, 343] on link "2" at bounding box center [417, 350] width 20 height 20
type input "[DATE]"
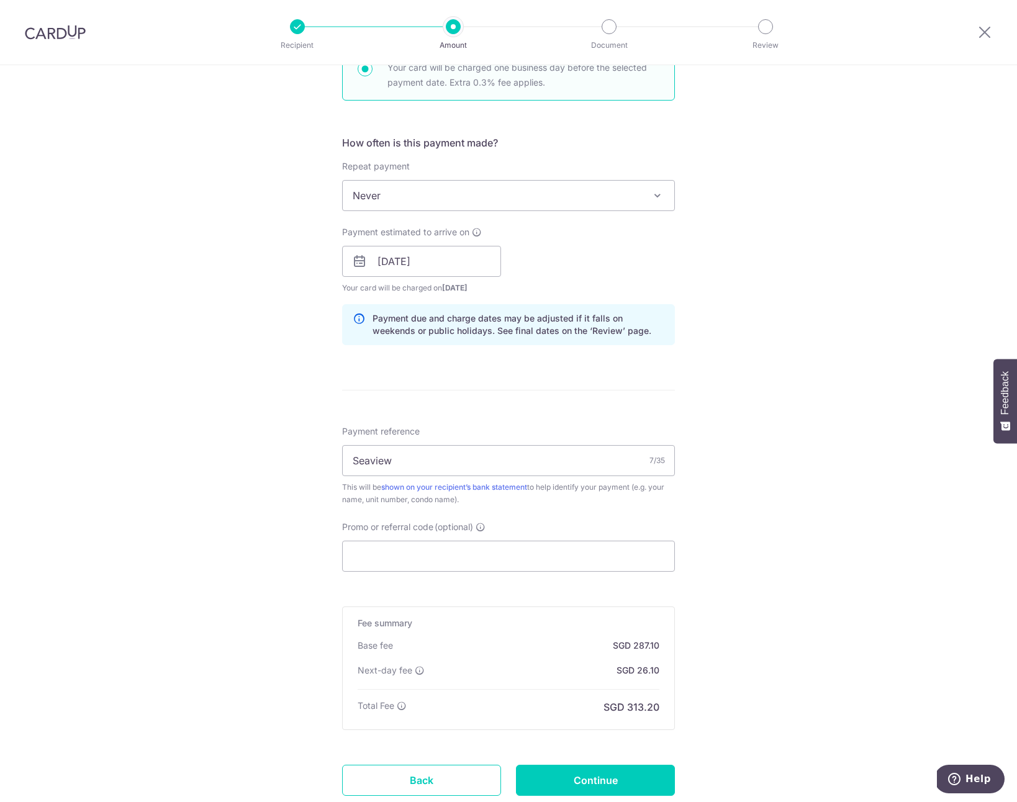
scroll to position [418, 0]
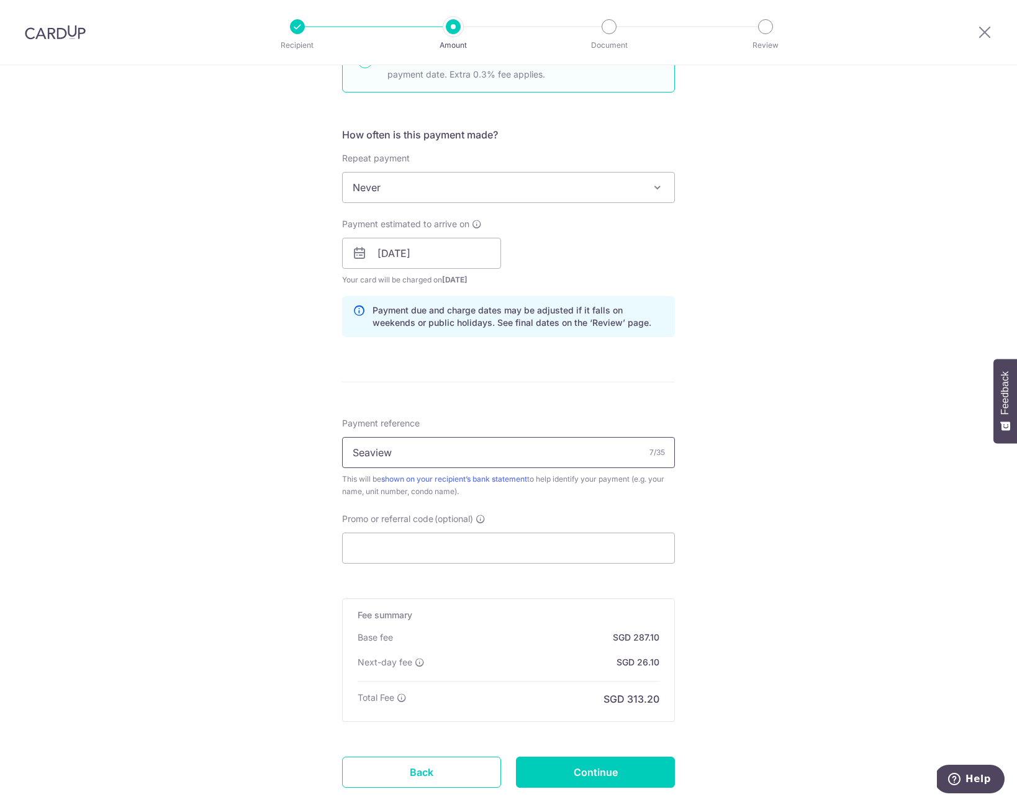
click at [430, 453] on input "Seaview" at bounding box center [508, 452] width 333 height 31
click at [429, 450] on input "Seaview" at bounding box center [508, 452] width 333 height 31
type input "S"
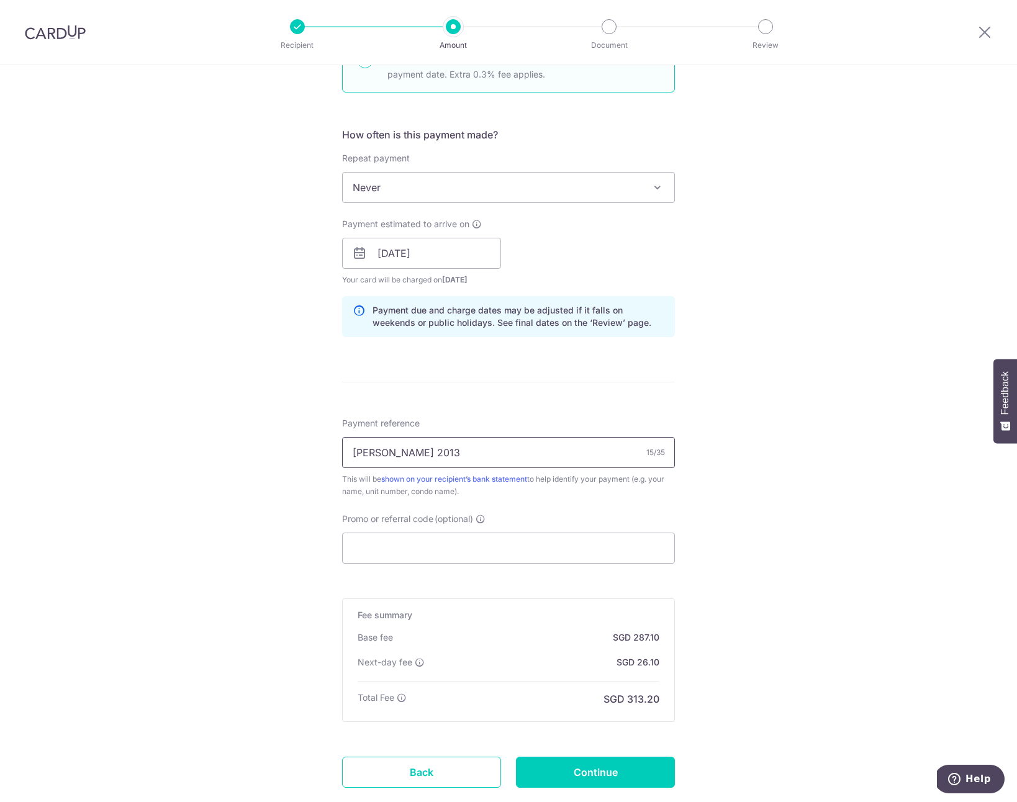
click at [410, 449] on input "Mark Rydon 2013" at bounding box center [508, 452] width 333 height 31
type input "[PERSON_NAME] Seaview Apt 2013"
click at [390, 553] on input "Promo or referral code (optional)" at bounding box center [508, 548] width 333 height 31
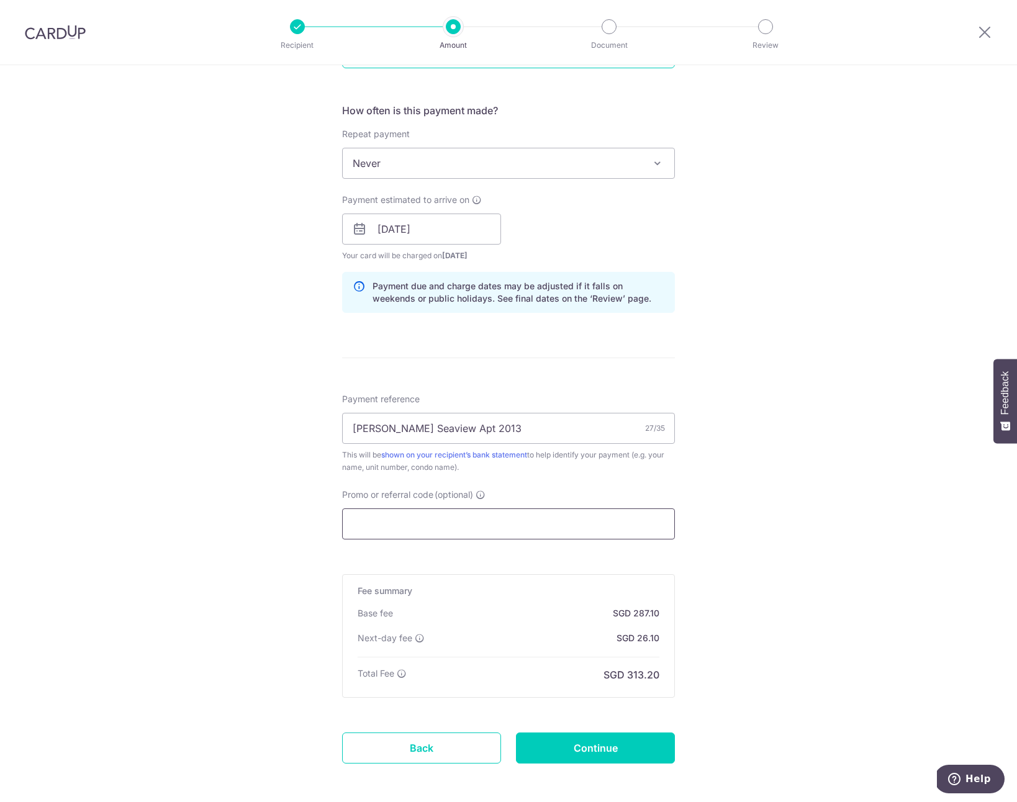
type input "VTAX25ONE"
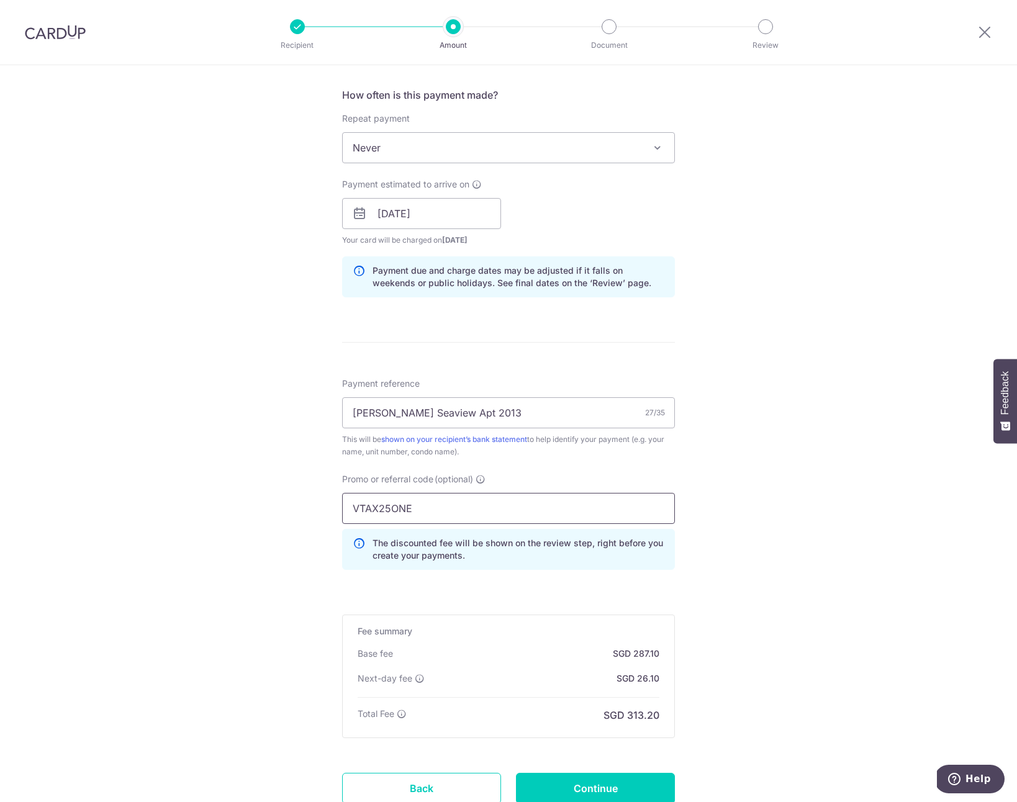
scroll to position [500, 0]
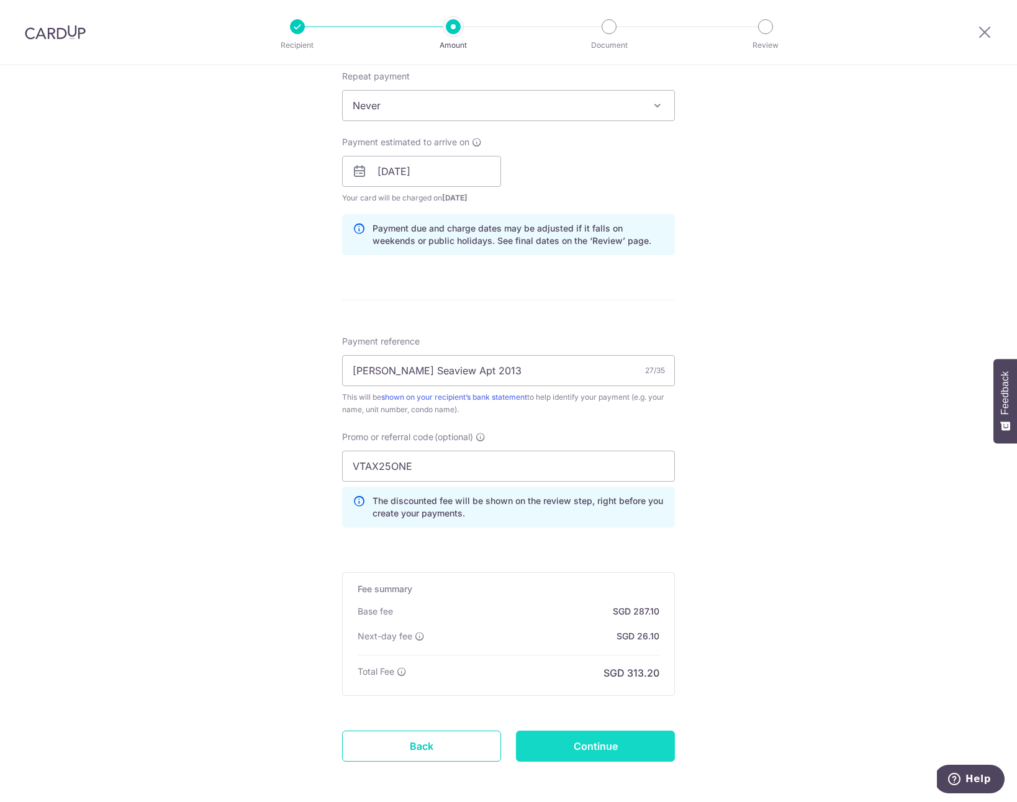
click at [580, 749] on input "Continue" at bounding box center [595, 746] width 159 height 31
type input "Create Schedule"
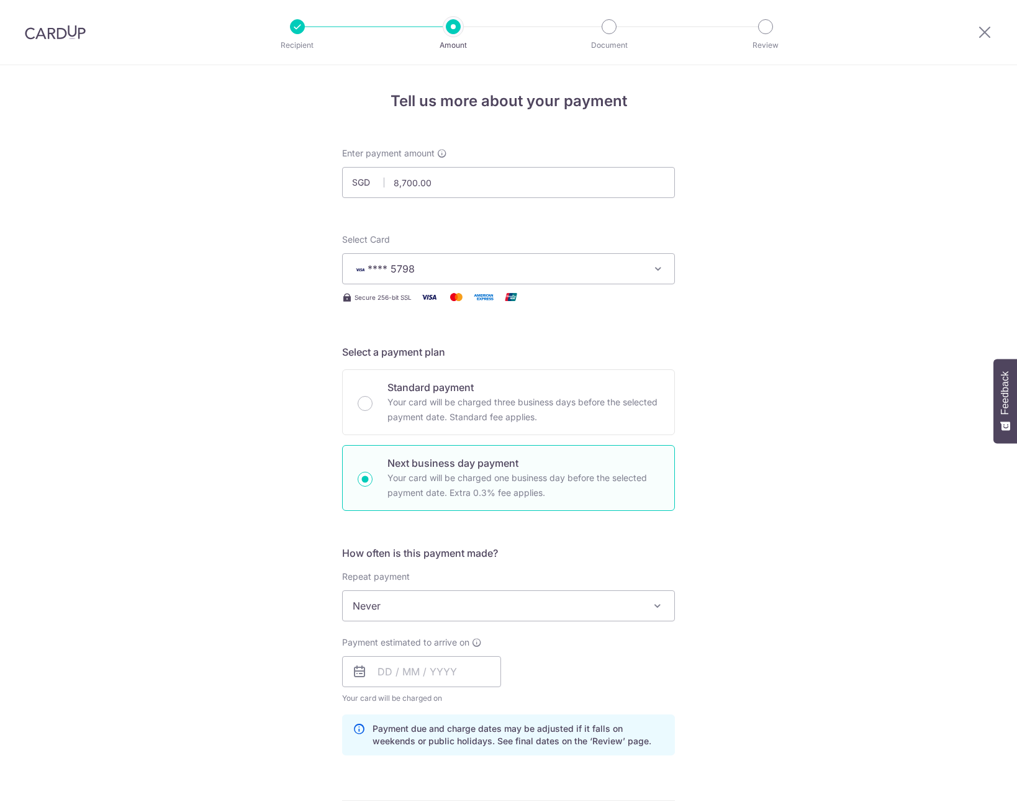
scroll to position [570, 0]
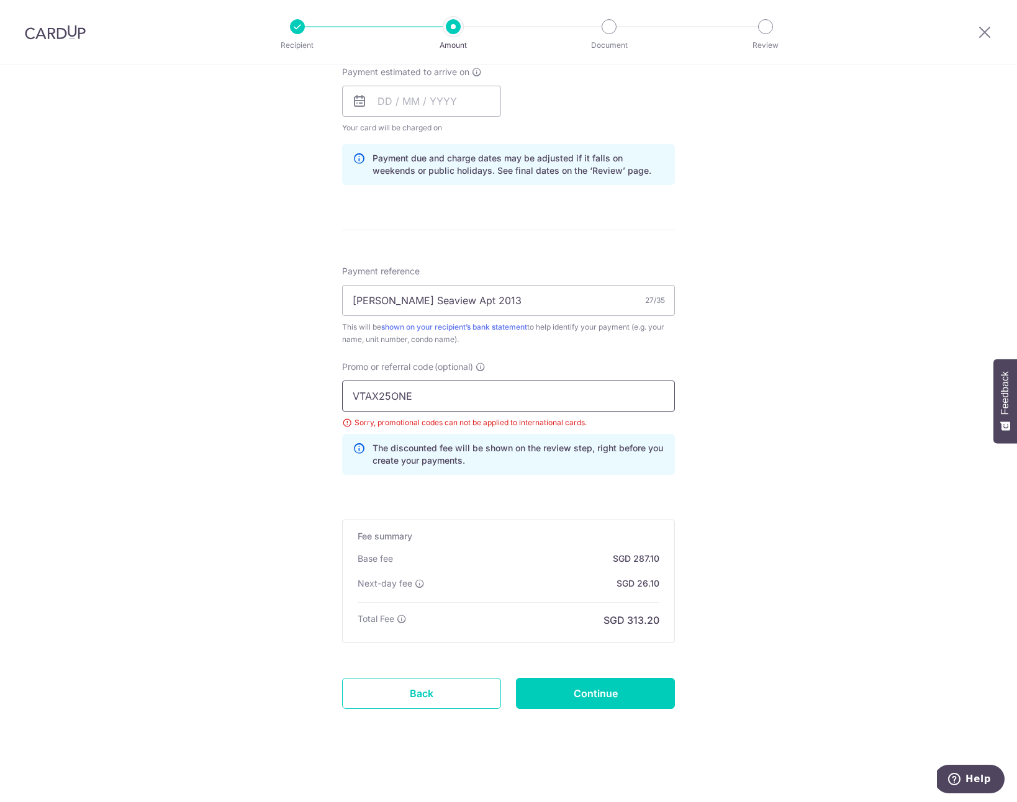
click at [446, 387] on input "VTAX25ONE" at bounding box center [508, 396] width 333 height 31
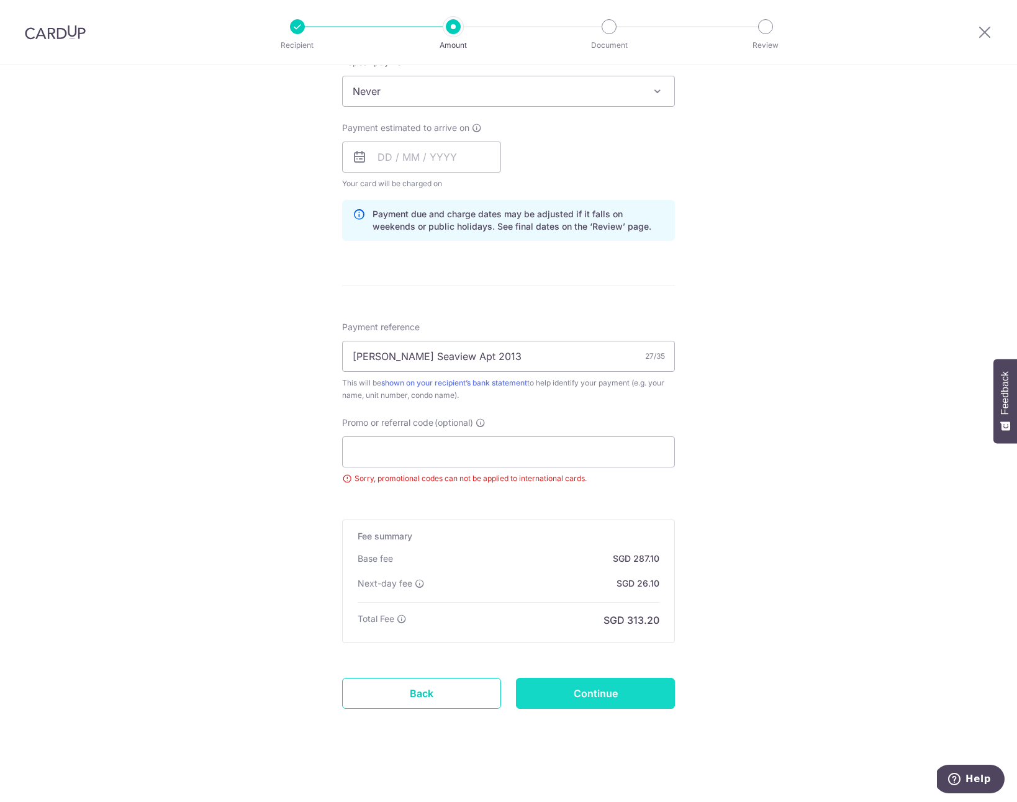
click at [590, 690] on input "Continue" at bounding box center [595, 693] width 159 height 31
type input "Update Schedule"
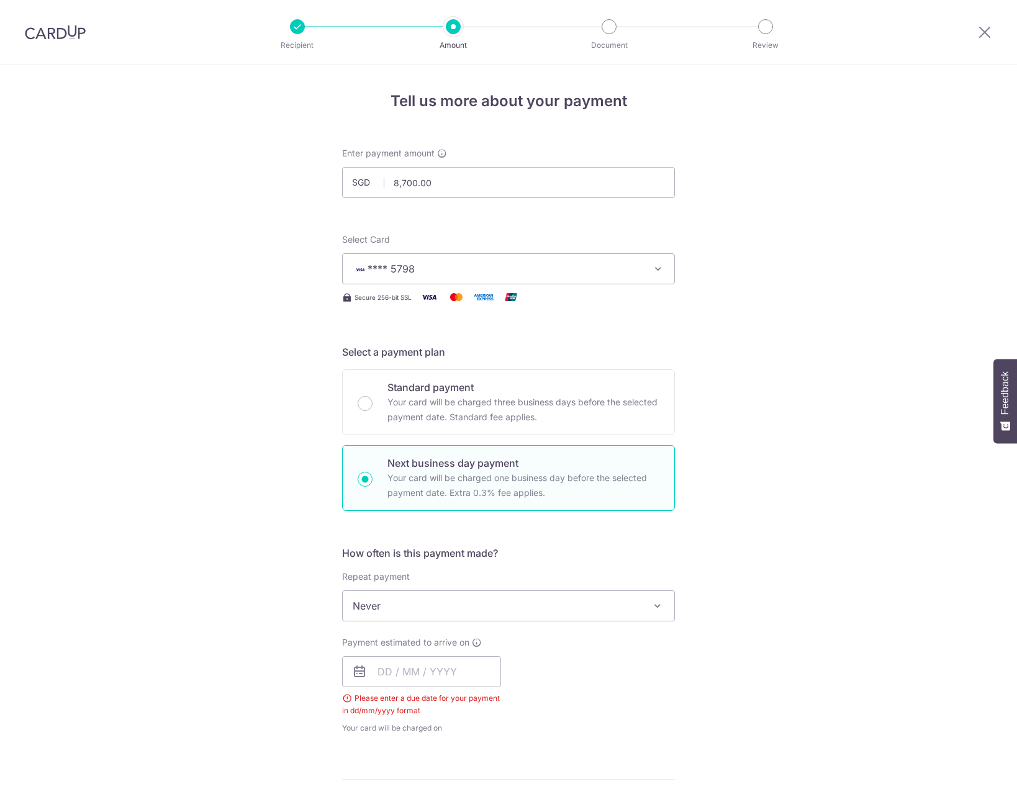
scroll to position [476, 0]
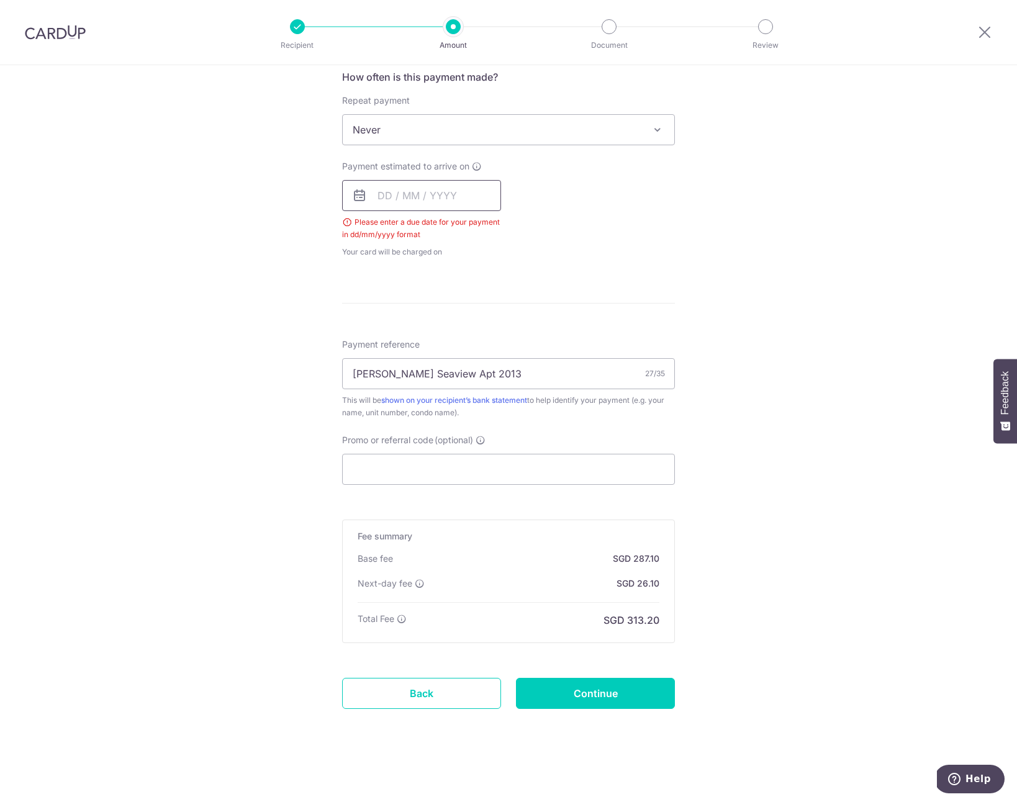
click at [400, 198] on input "text" at bounding box center [421, 195] width 159 height 31
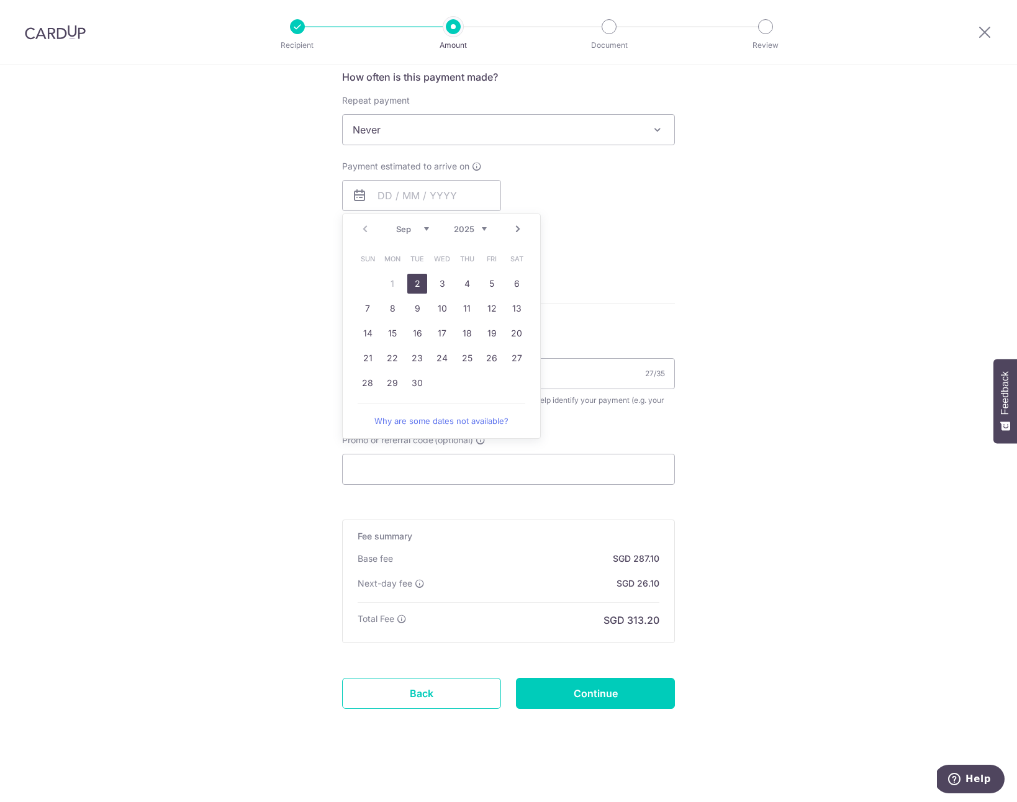
click at [409, 281] on link "2" at bounding box center [417, 284] width 20 height 20
type input "[DATE]"
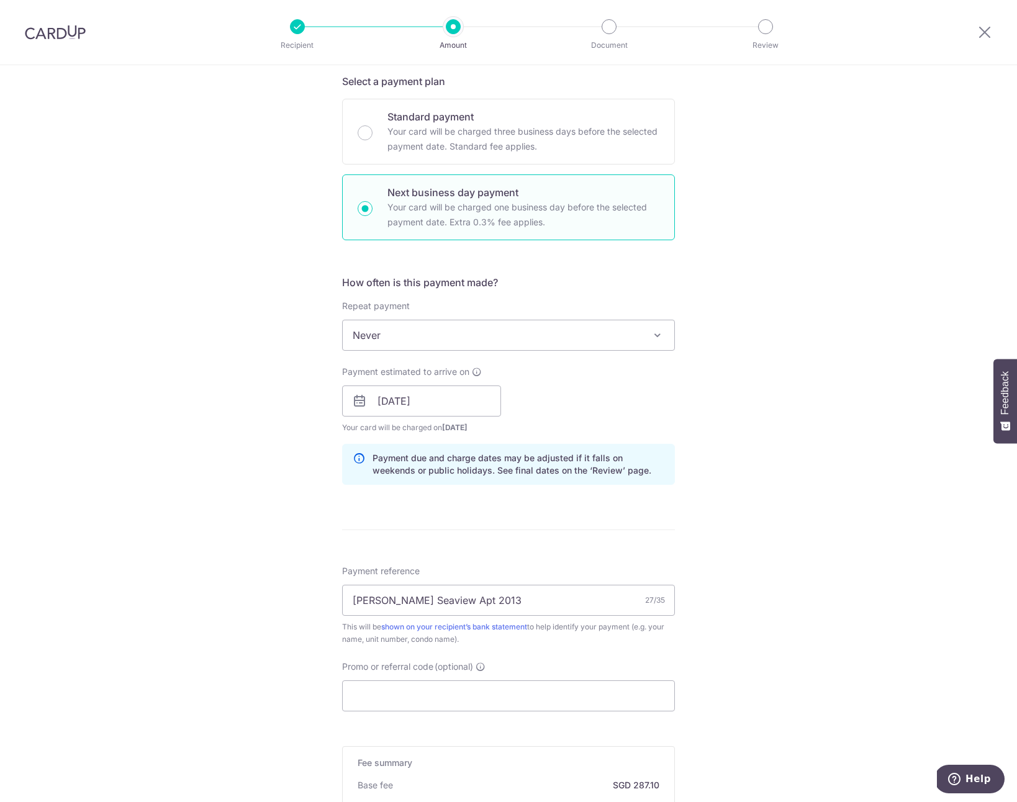
scroll to position [497, 0]
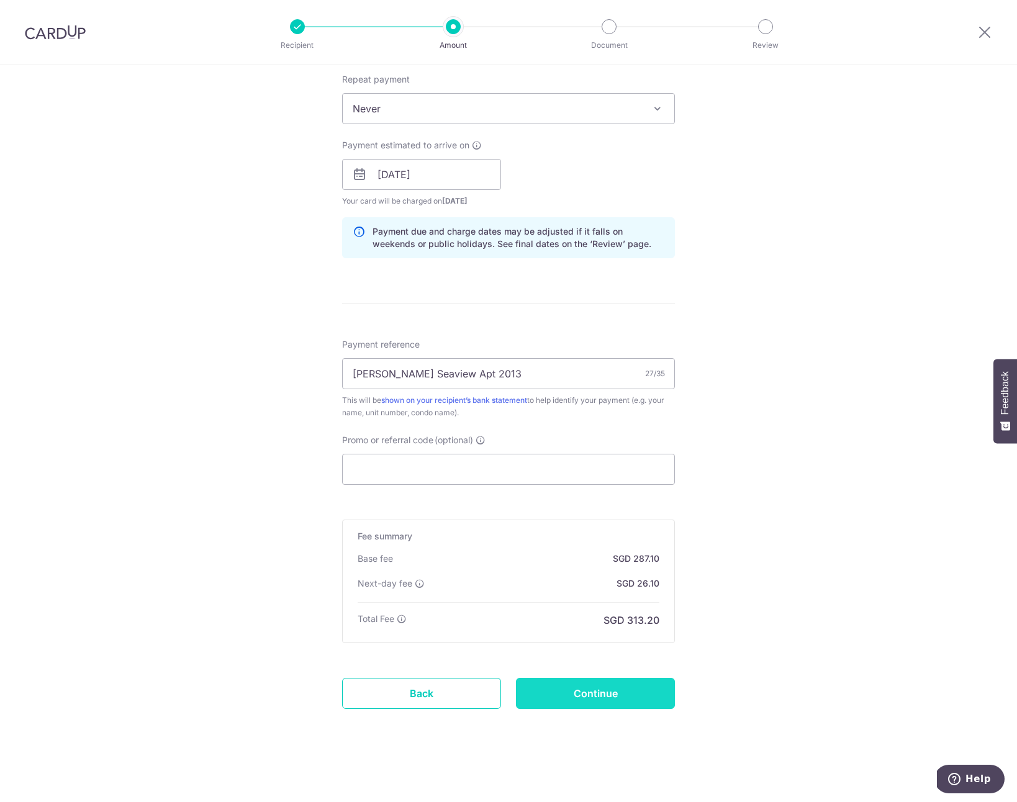
click at [592, 695] on input "Continue" at bounding box center [595, 693] width 159 height 31
type input "Update Schedule"
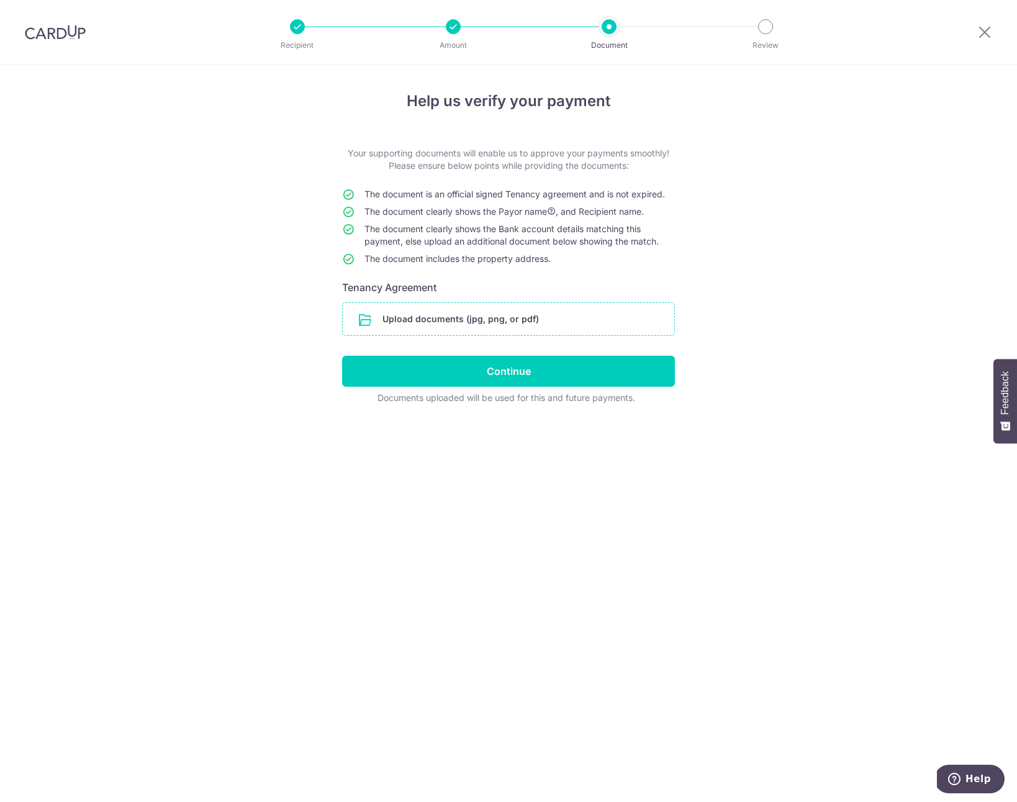
click at [421, 317] on input "file" at bounding box center [508, 319] width 331 height 32
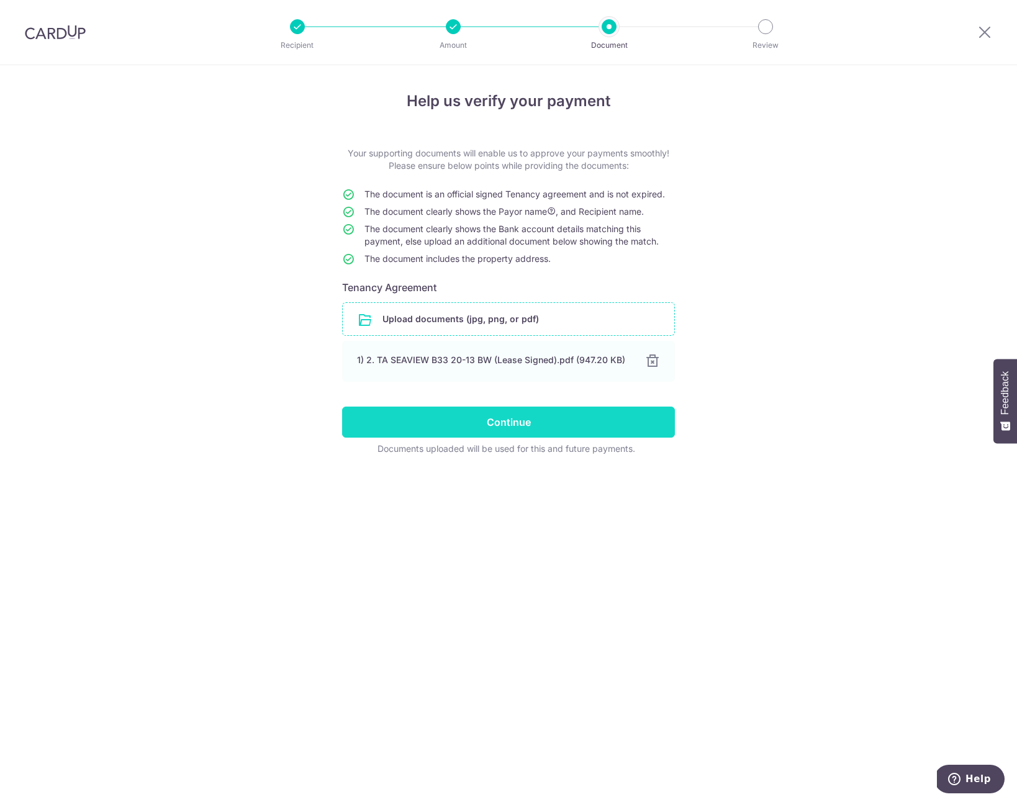
click at [506, 428] on input "Continue" at bounding box center [508, 422] width 333 height 31
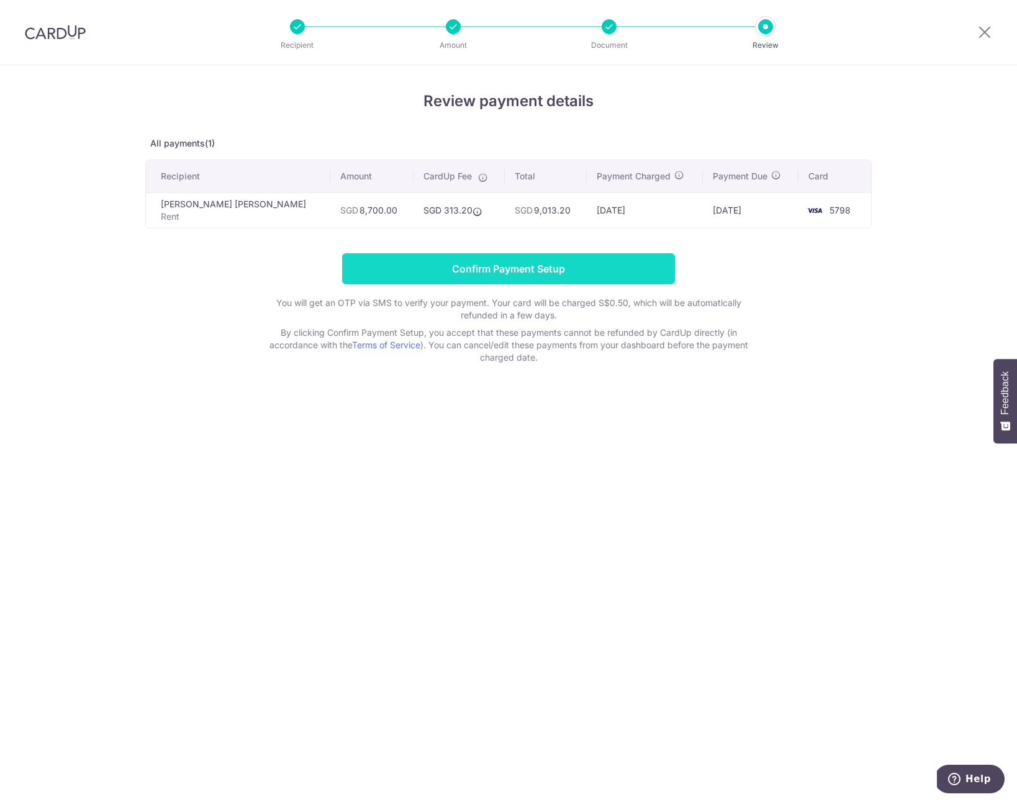
click at [507, 273] on input "Confirm Payment Setup" at bounding box center [508, 268] width 333 height 31
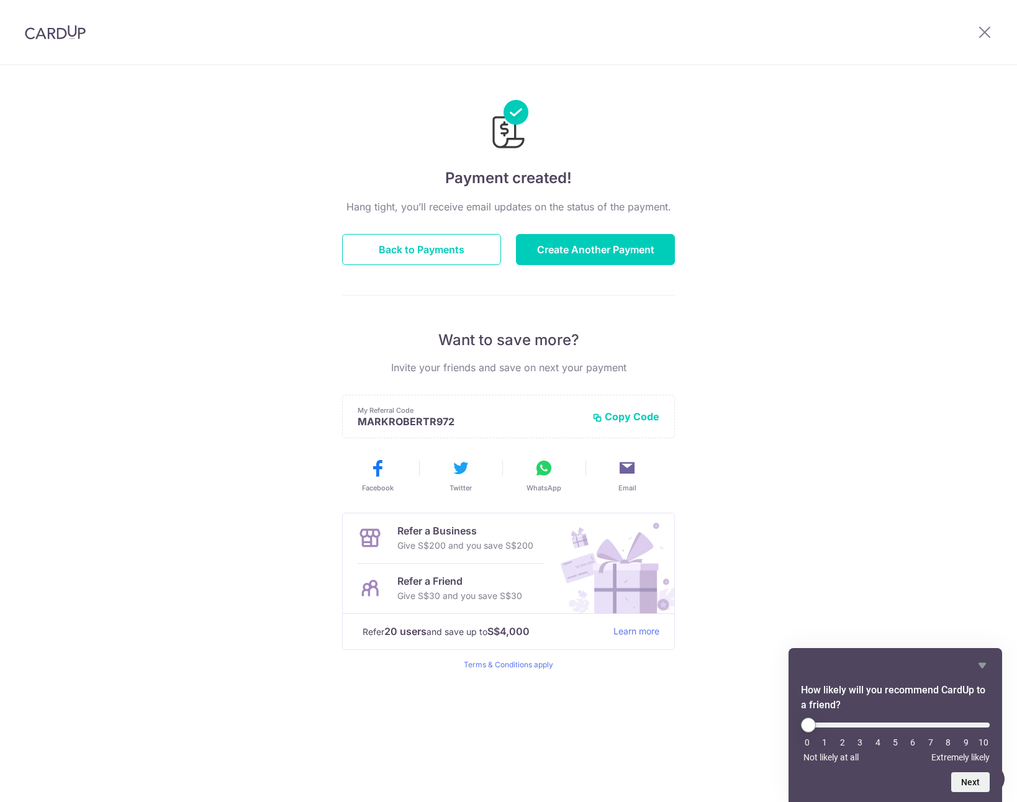
click at [984, 664] on icon "Hide survey" at bounding box center [981, 666] width 7 height 6
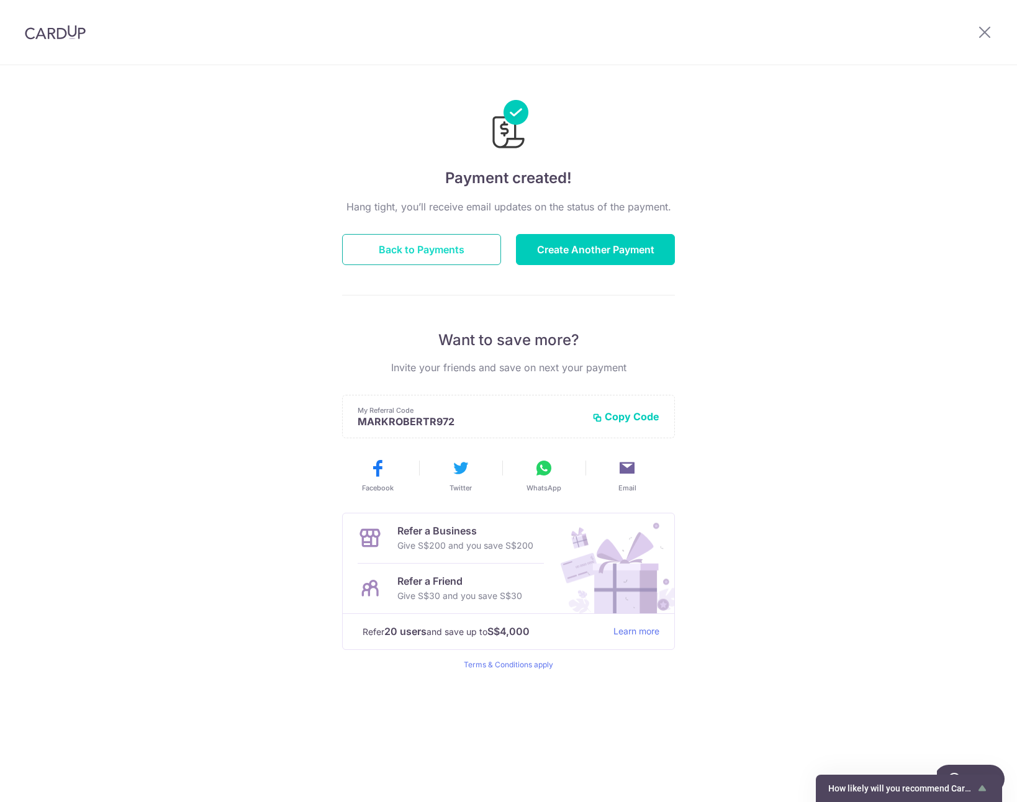
click at [478, 253] on button "Back to Payments" at bounding box center [421, 249] width 159 height 31
